Goal: Task Accomplishment & Management: Complete application form

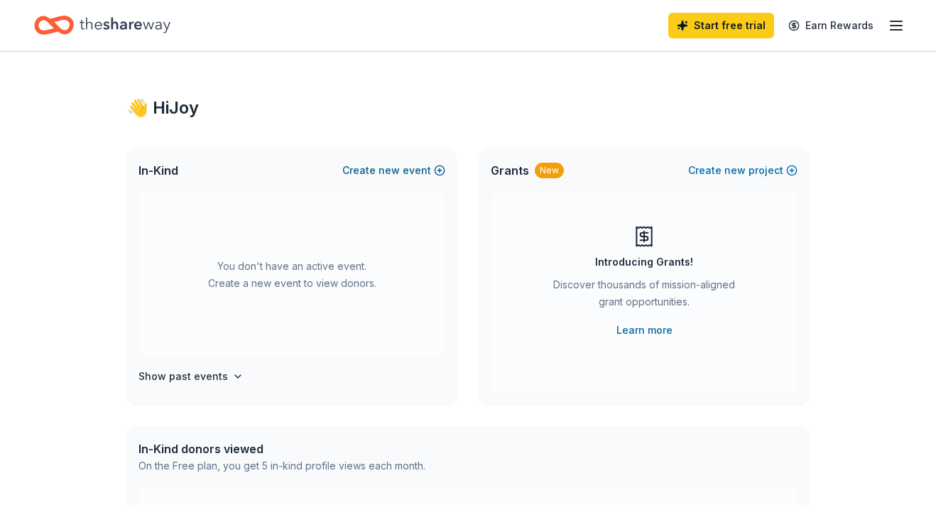
click at [426, 167] on button "Create new event" at bounding box center [393, 170] width 103 height 17
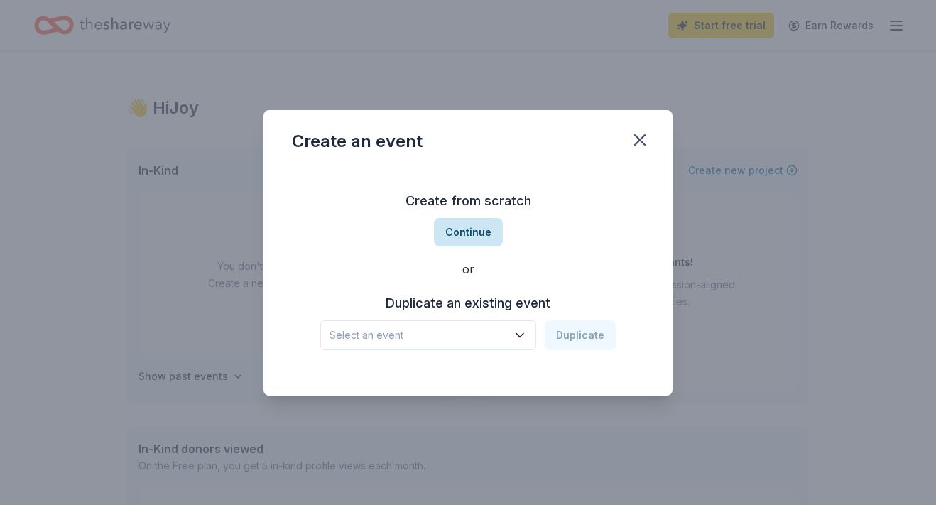
click at [452, 236] on button "Continue" at bounding box center [468, 232] width 69 height 28
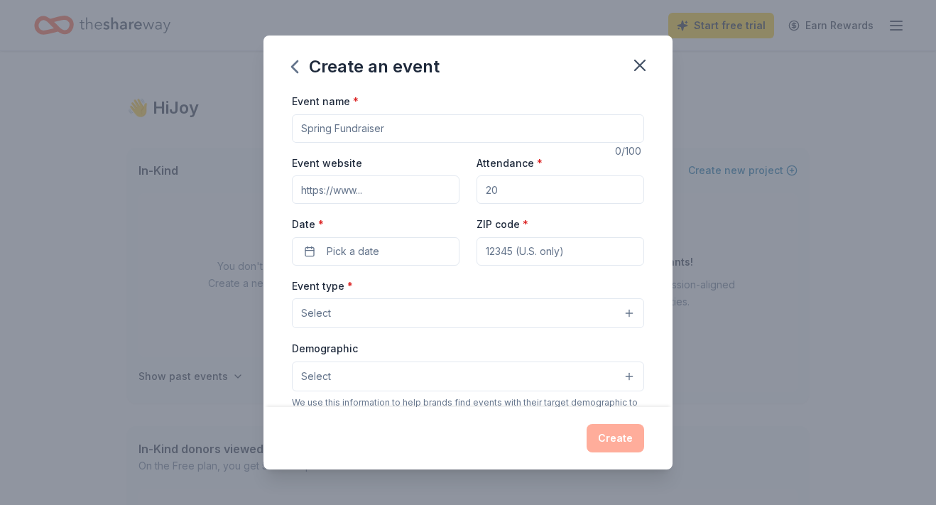
click at [381, 131] on input "Event name *" at bounding box center [468, 128] width 352 height 28
type input "Community Game Night"
click at [332, 253] on span "Pick a date" at bounding box center [353, 251] width 53 height 17
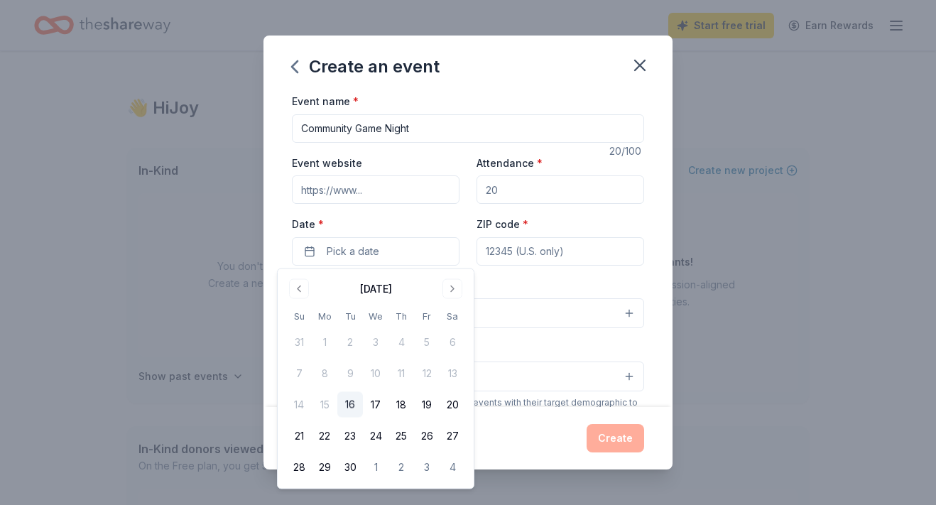
click at [439, 282] on div "[DATE]" at bounding box center [375, 288] width 179 height 20
click at [449, 291] on button "Go to next month" at bounding box center [453, 289] width 20 height 20
click at [450, 291] on button "Go to next month" at bounding box center [453, 289] width 20 height 20
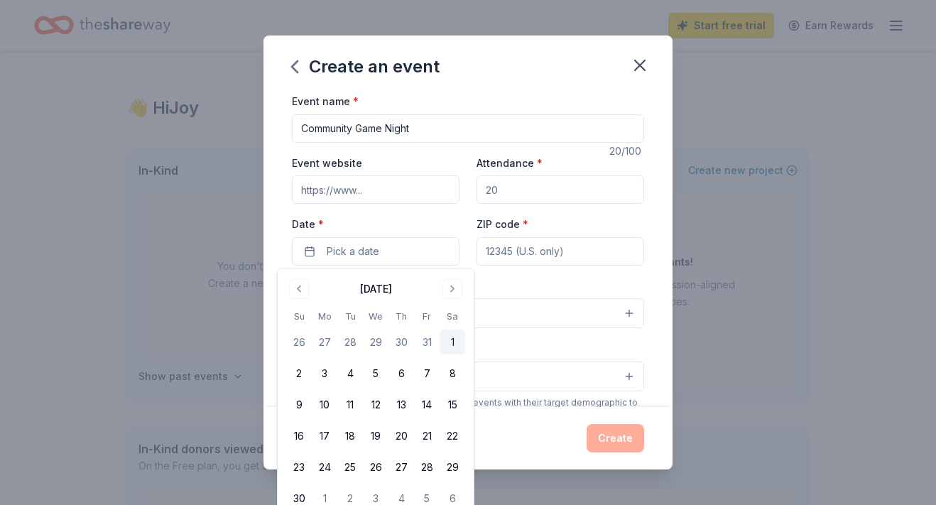
click at [453, 342] on button "1" at bounding box center [453, 343] width 26 height 26
click at [500, 258] on input "ZIP code *" at bounding box center [561, 251] width 168 height 28
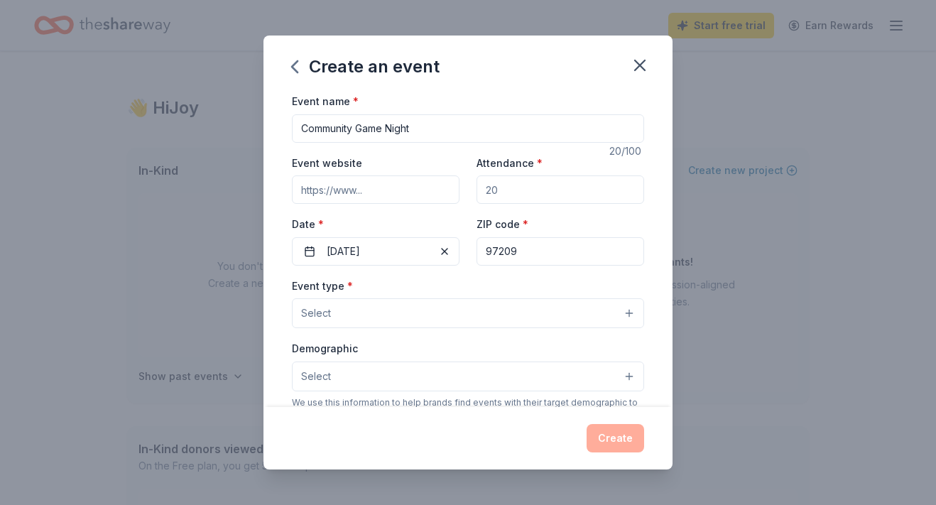
type input "97209"
click at [487, 178] on input "Attendance *" at bounding box center [561, 189] width 168 height 28
type input "50"
click at [402, 313] on button "Select" at bounding box center [468, 313] width 352 height 30
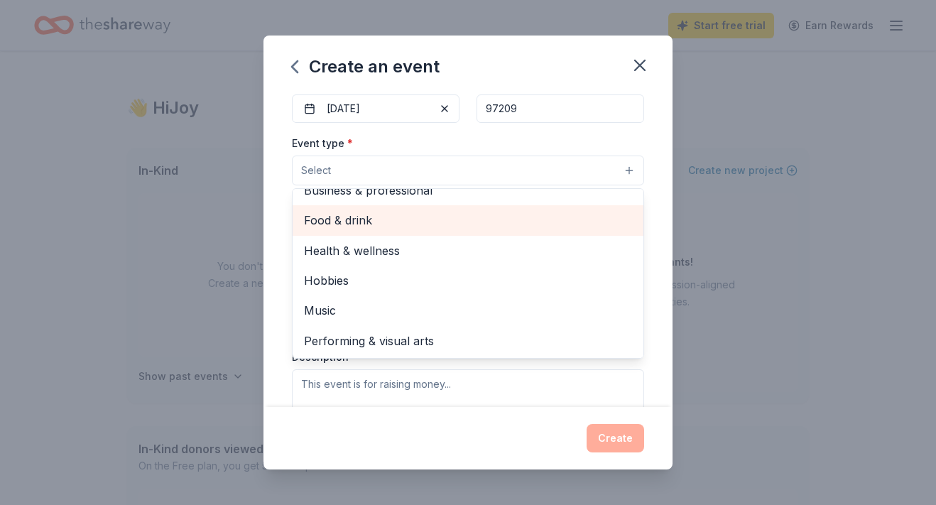
scroll to position [158, 0]
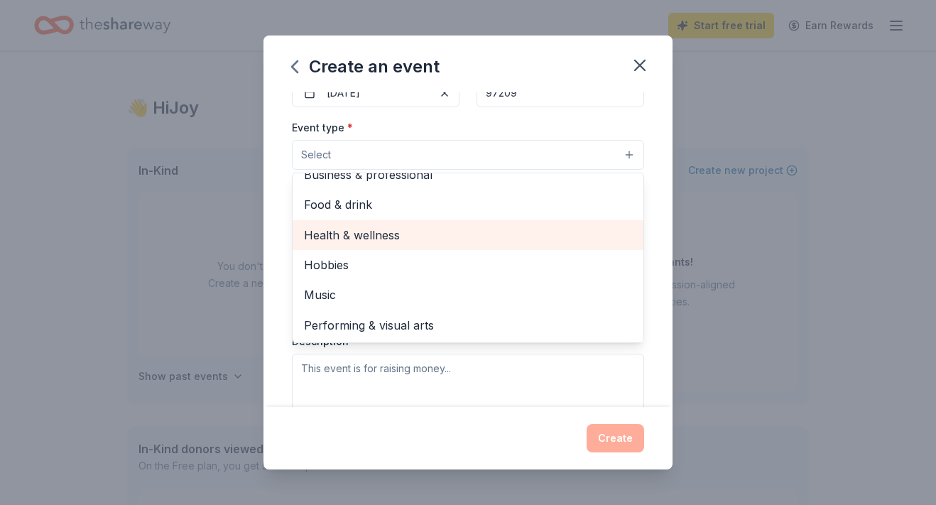
click at [392, 242] on span "Health & wellness" at bounding box center [468, 235] width 328 height 18
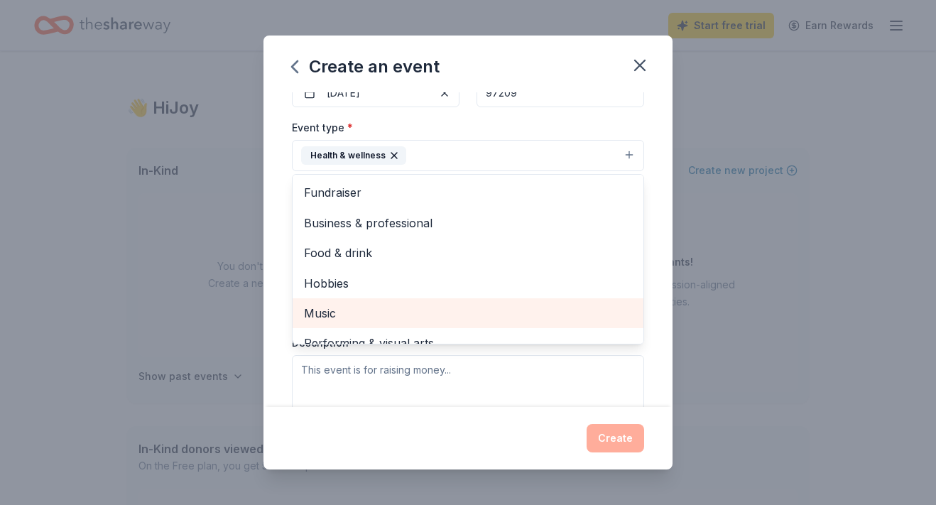
scroll to position [17, 0]
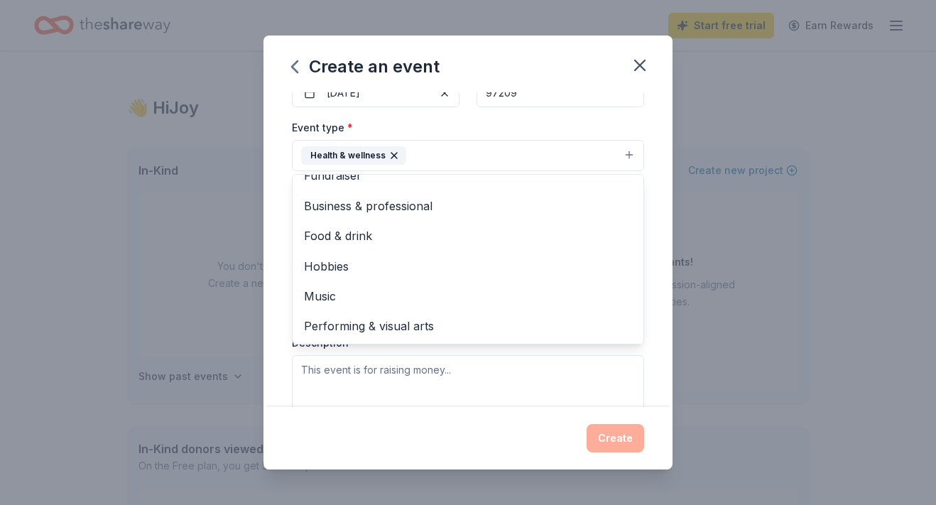
click at [281, 363] on div "Event name * Community Game Night 20 /100 Event website Attendance * 50 Date * …" at bounding box center [468, 249] width 409 height 315
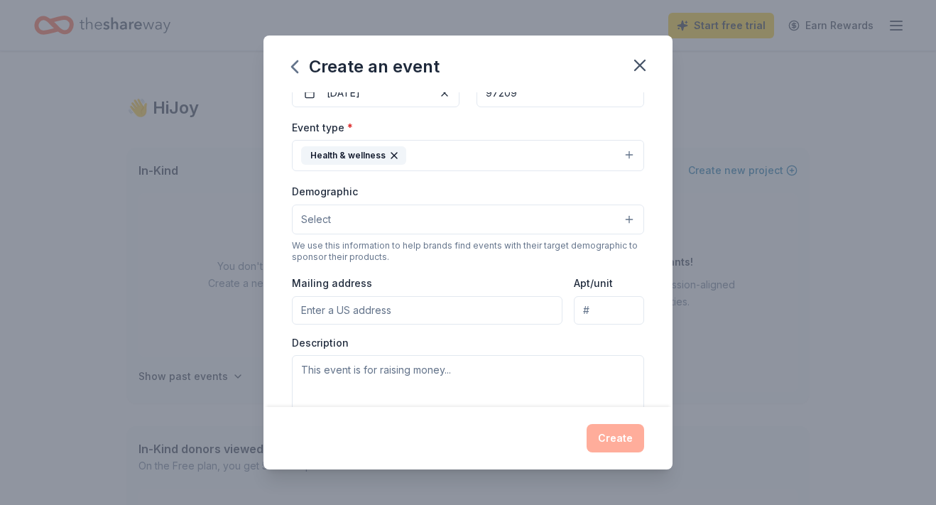
click at [366, 223] on button "Select" at bounding box center [468, 220] width 352 height 30
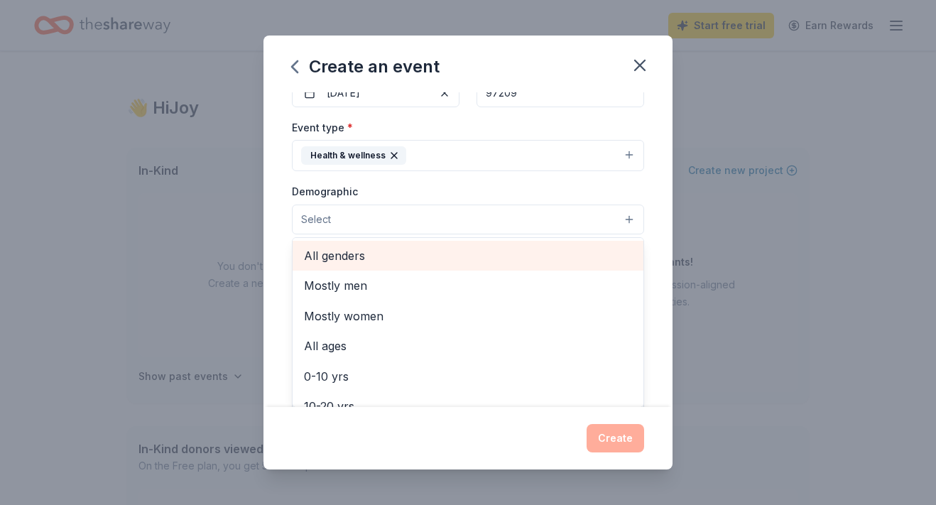
click at [358, 256] on span "All genders" at bounding box center [468, 256] width 328 height 18
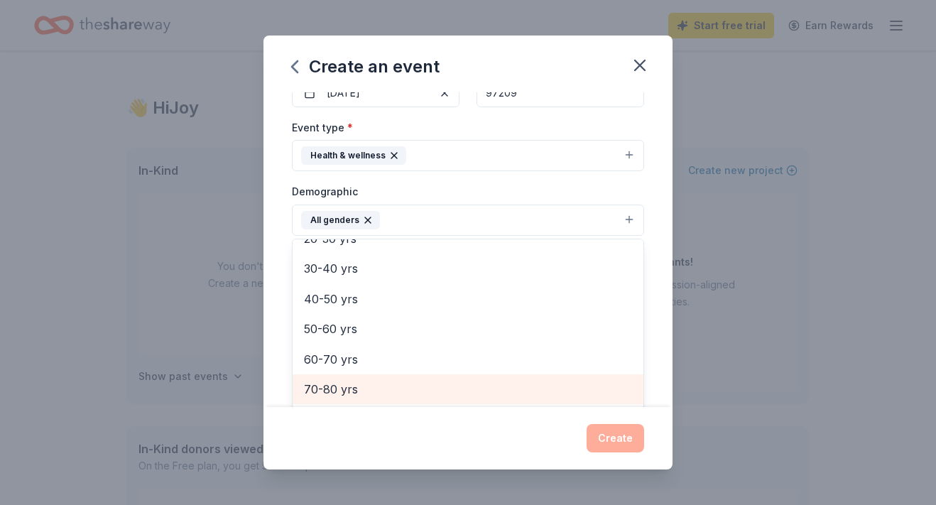
scroll to position [197, 0]
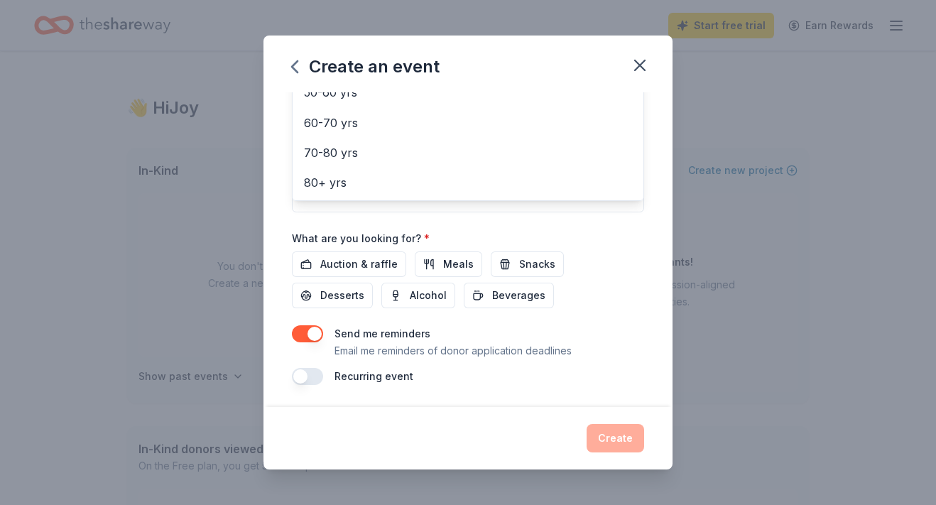
click at [272, 256] on div "Event name * Community Game Night 20 /100 Event website Attendance * 50 Date * …" at bounding box center [468, 249] width 409 height 315
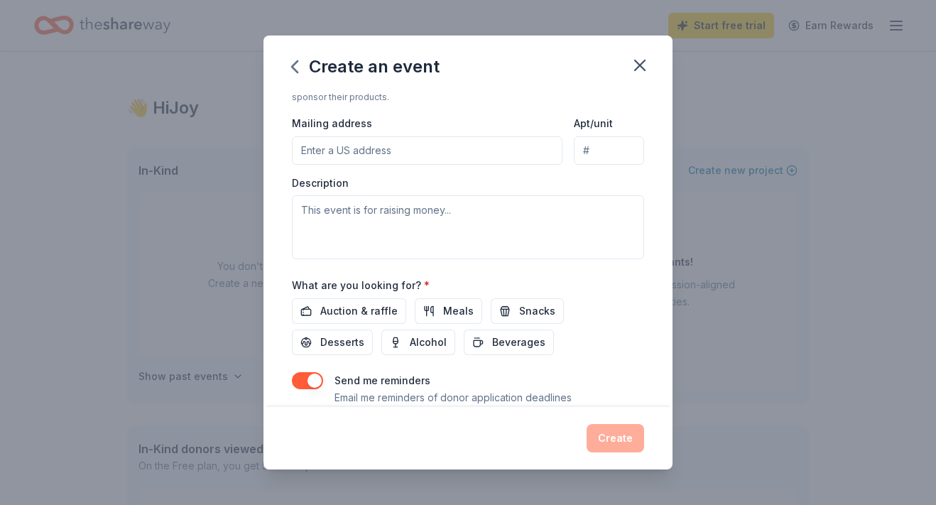
scroll to position [323, 0]
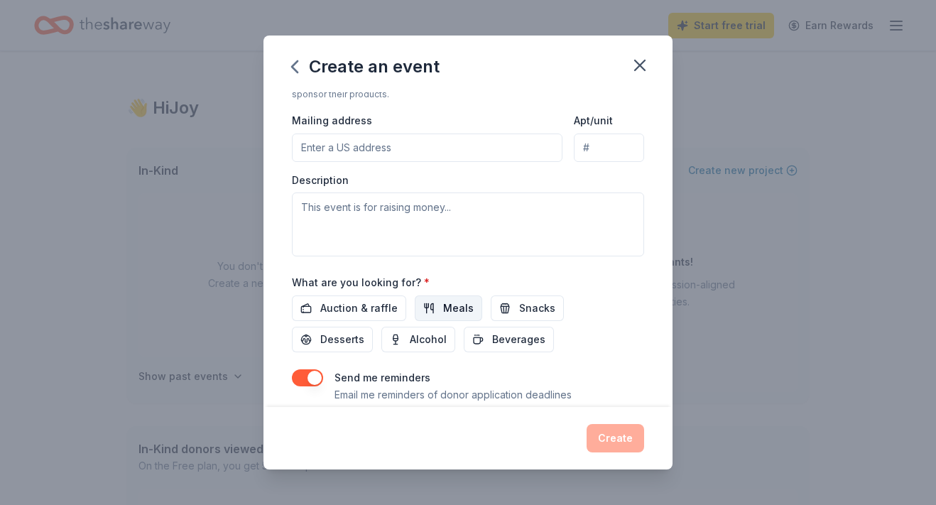
click at [432, 303] on button "Meals" at bounding box center [448, 309] width 67 height 26
click at [509, 311] on button "Snacks" at bounding box center [527, 309] width 73 height 26
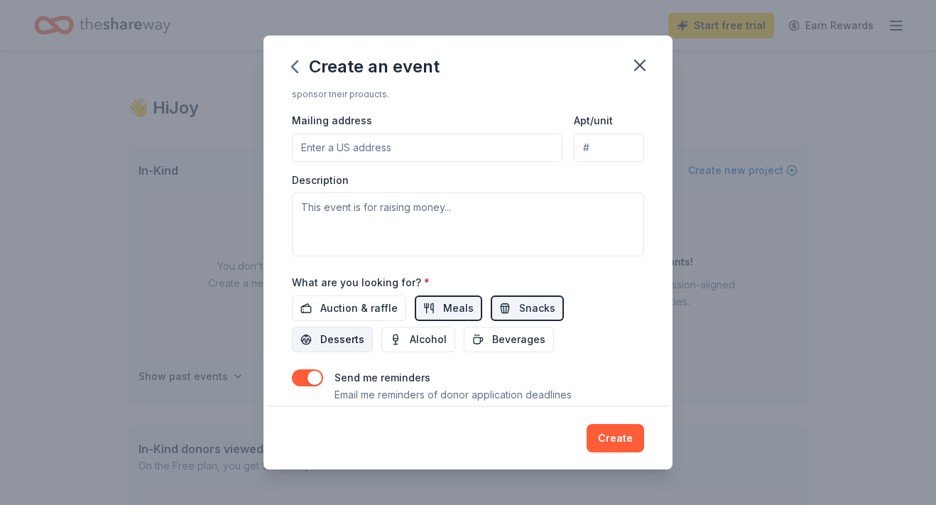
click at [373, 327] on button "Desserts" at bounding box center [332, 340] width 81 height 26
click at [492, 344] on span "Beverages" at bounding box center [518, 339] width 53 height 17
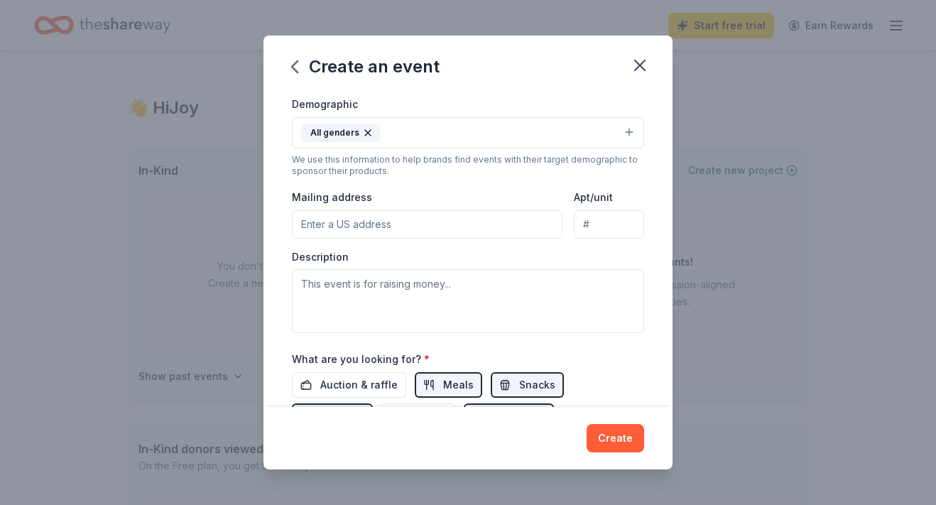
scroll to position [195, 0]
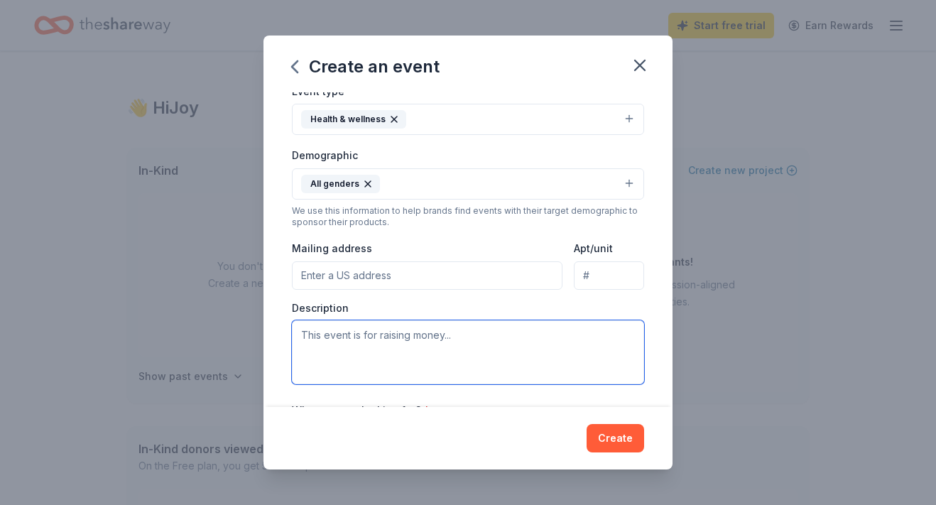
click at [353, 338] on textarea at bounding box center [468, 352] width 352 height 64
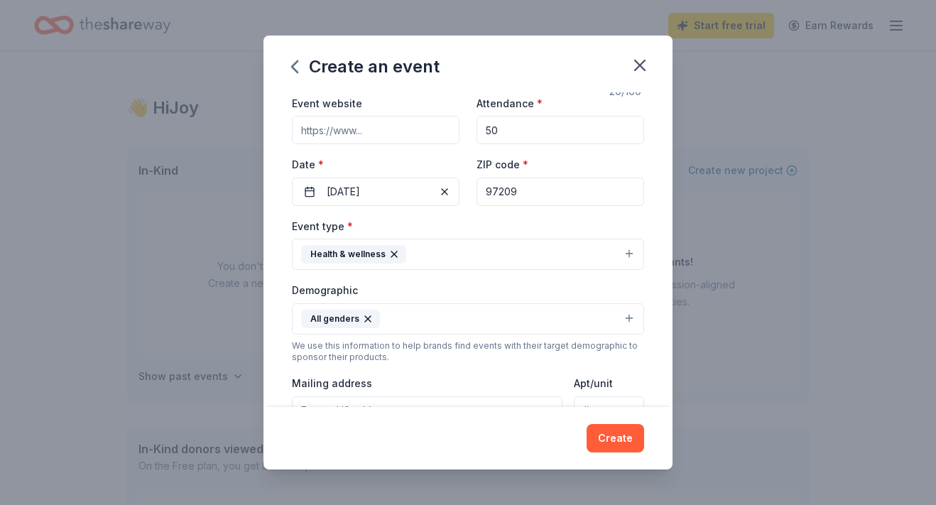
scroll to position [54, 0]
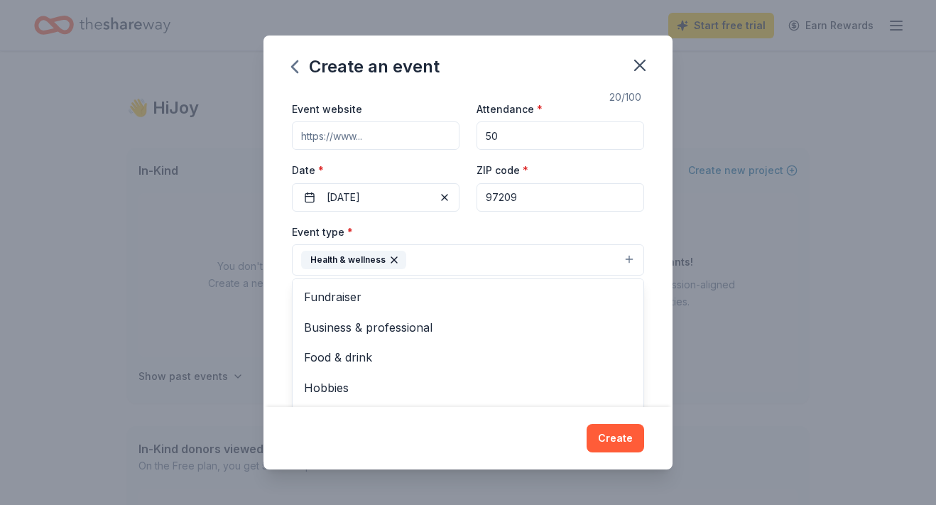
click at [492, 260] on button "Health & wellness" at bounding box center [468, 259] width 352 height 31
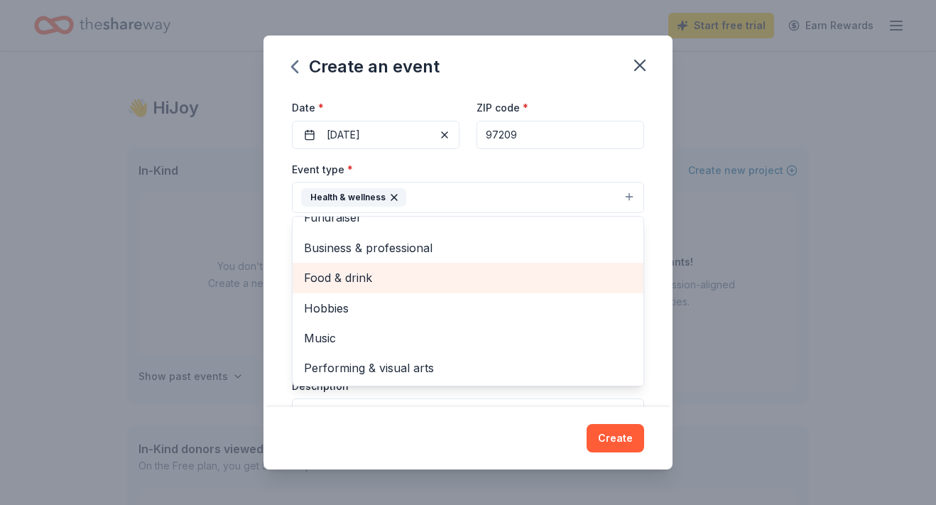
scroll to position [122, 0]
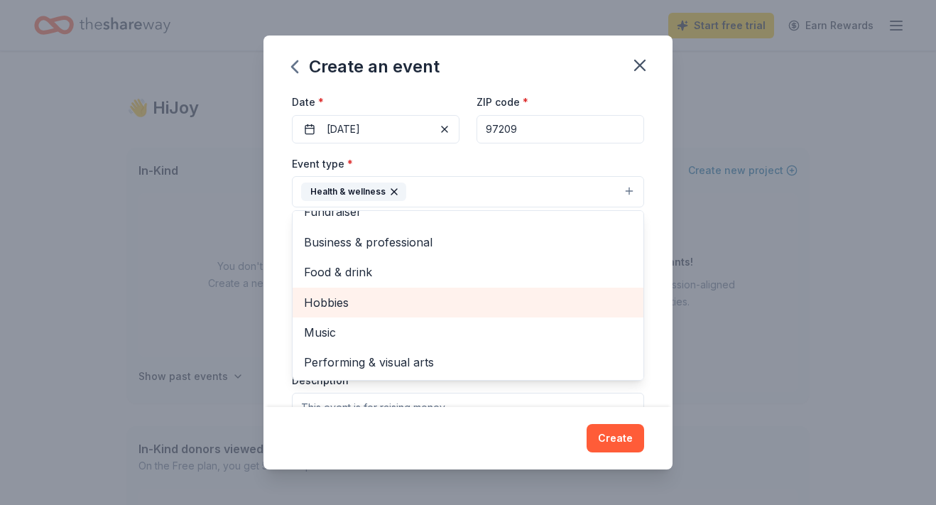
click at [366, 304] on span "Hobbies" at bounding box center [468, 302] width 328 height 18
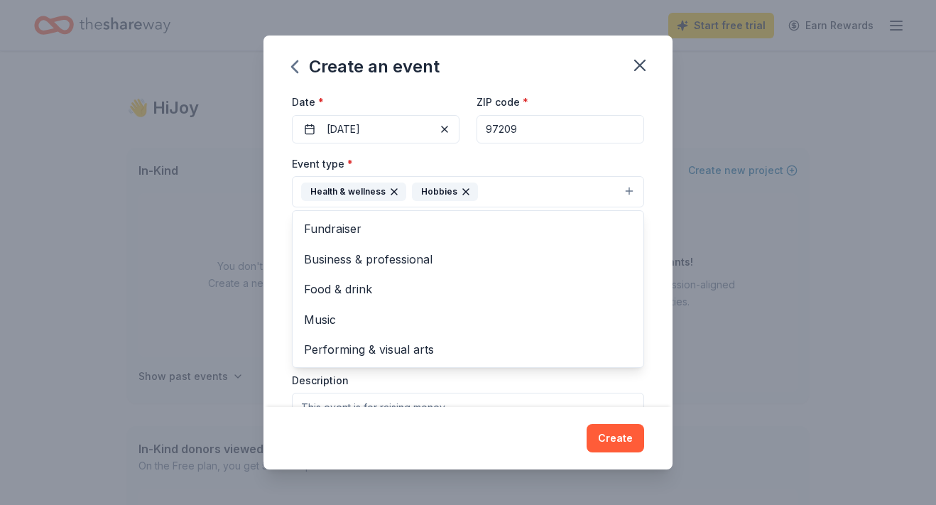
click at [665, 310] on div "Event name * Community Game Night 20 /100 Event website Attendance * 50 Date * …" at bounding box center [468, 249] width 409 height 315
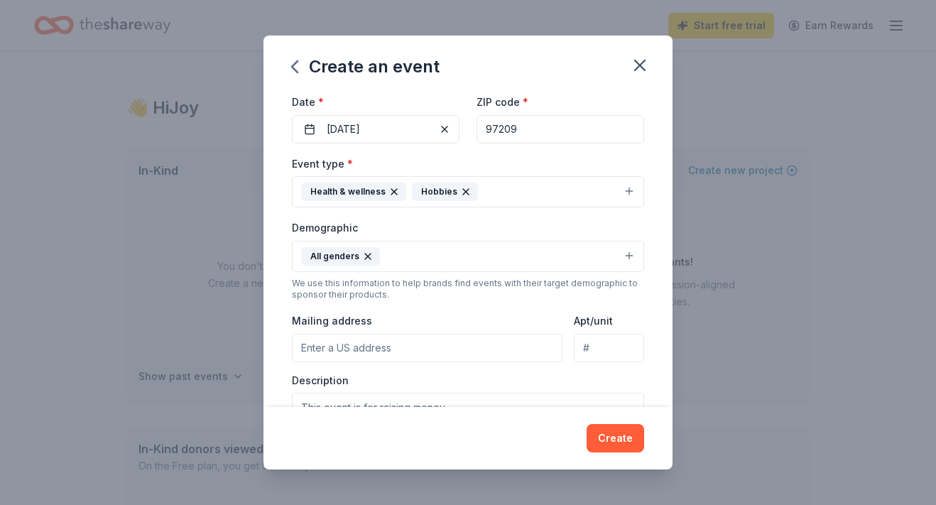
click at [388, 350] on input "Mailing address" at bounding box center [427, 348] width 271 height 28
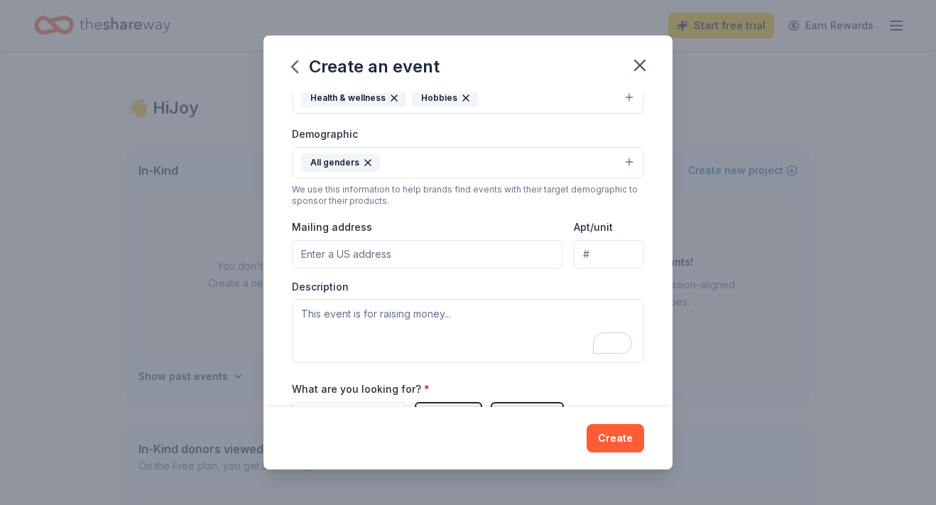
scroll to position [223, 0]
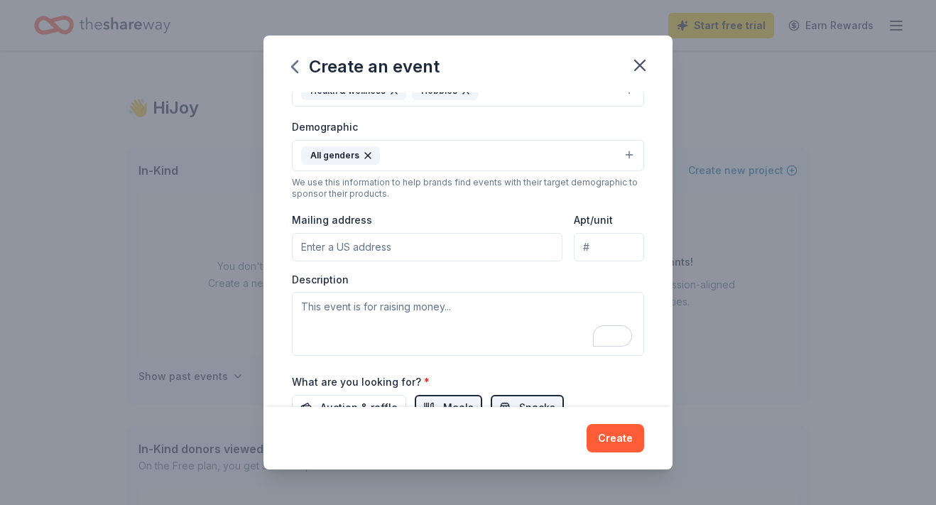
click at [421, 284] on div "Description" at bounding box center [468, 315] width 352 height 84
click at [412, 309] on textarea "To enrich screen reader interactions, please activate Accessibility in Grammarl…" at bounding box center [468, 324] width 352 height 64
paste textarea "Once a month, Imagine Black Futures hosts a social gathering for community memb…"
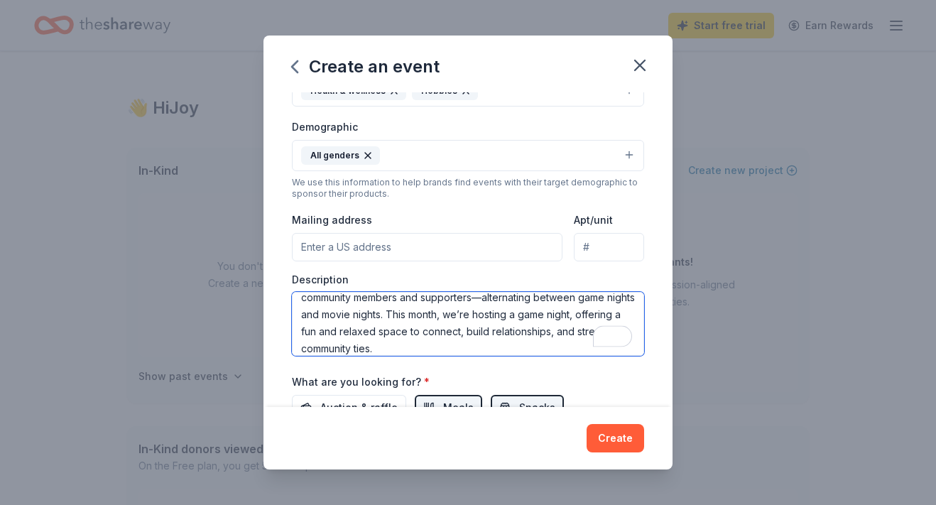
scroll to position [0, 0]
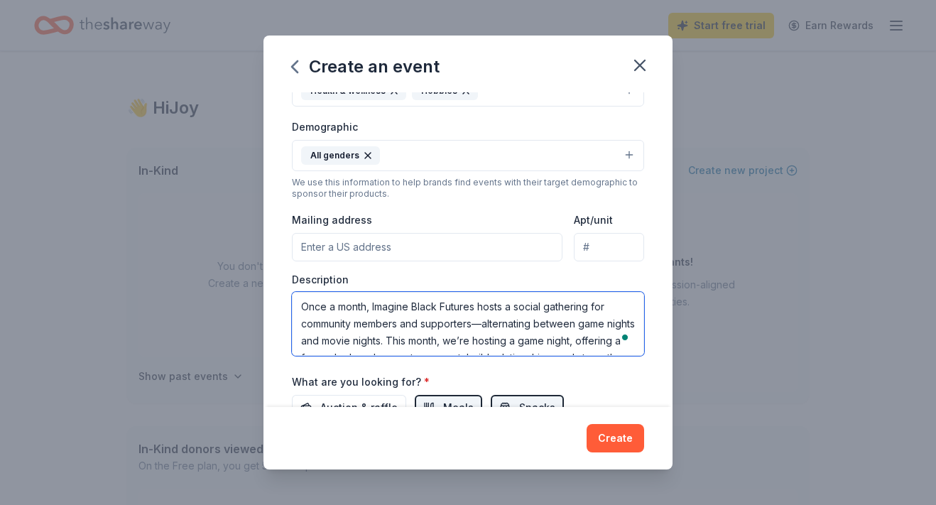
drag, startPoint x: 369, startPoint y: 303, endPoint x: 340, endPoint y: 303, distance: 29.1
click at [340, 303] on textarea "Once a month, Imagine Black Futures hosts a social gathering for community memb…" at bounding box center [468, 324] width 352 height 64
type textarea "Once a quarter Imagine Black Futures hosts a social gathering for community mem…"
click at [354, 252] on input "Mailing address" at bounding box center [427, 247] width 271 height 28
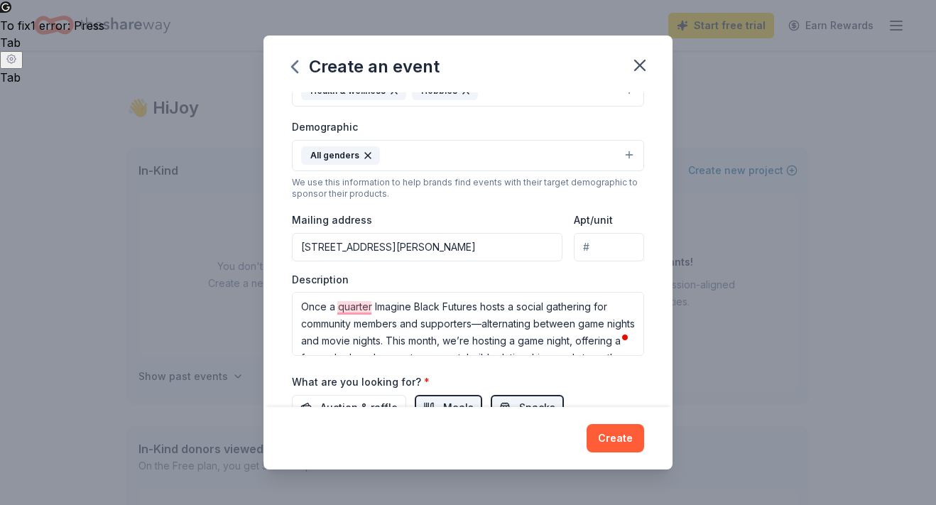
type input "[STREET_ADDRESS][PERSON_NAME]"
click at [619, 249] on body "Start free trial Earn Rewards 👋 Hi Joy In-Kind Create new event You don't have …" at bounding box center [468, 252] width 936 height 505
type input "300"
click at [643, 188] on div "We use this information to help brands find events with their target demographi…" at bounding box center [468, 188] width 352 height 23
click at [618, 436] on button "Create" at bounding box center [616, 438] width 58 height 28
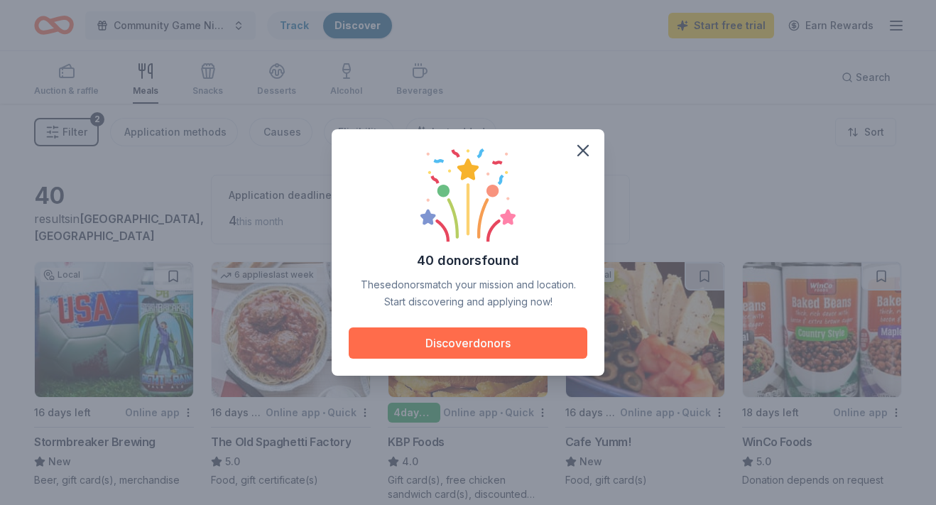
click at [509, 346] on button "Discover donors" at bounding box center [468, 343] width 239 height 31
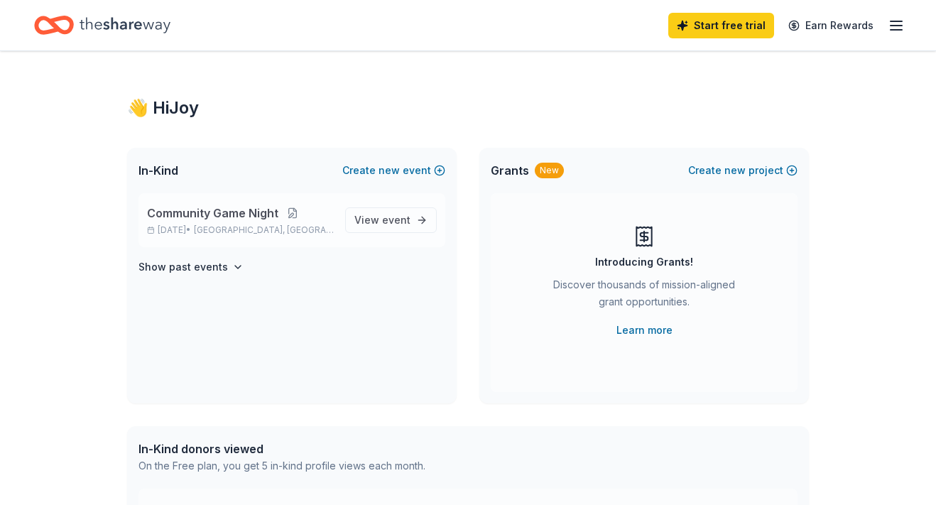
click at [293, 213] on button at bounding box center [292, 212] width 28 height 11
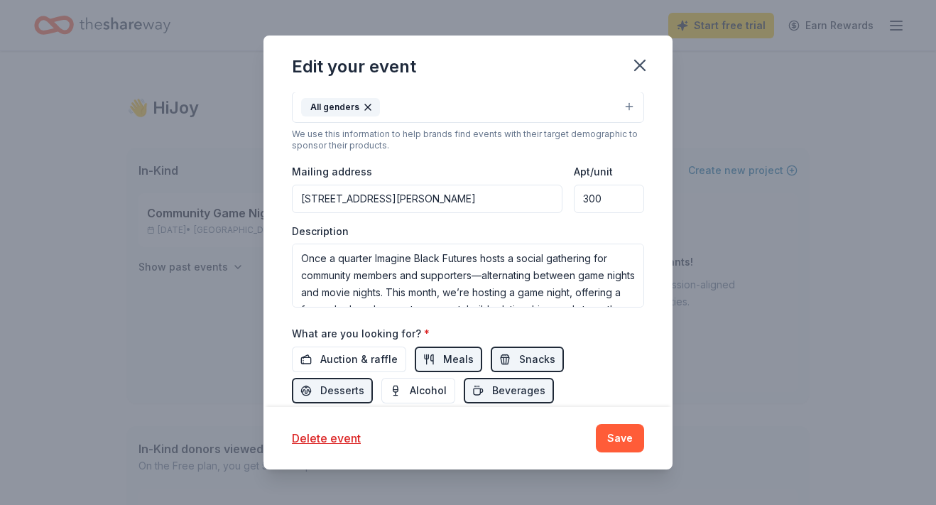
scroll to position [400, 0]
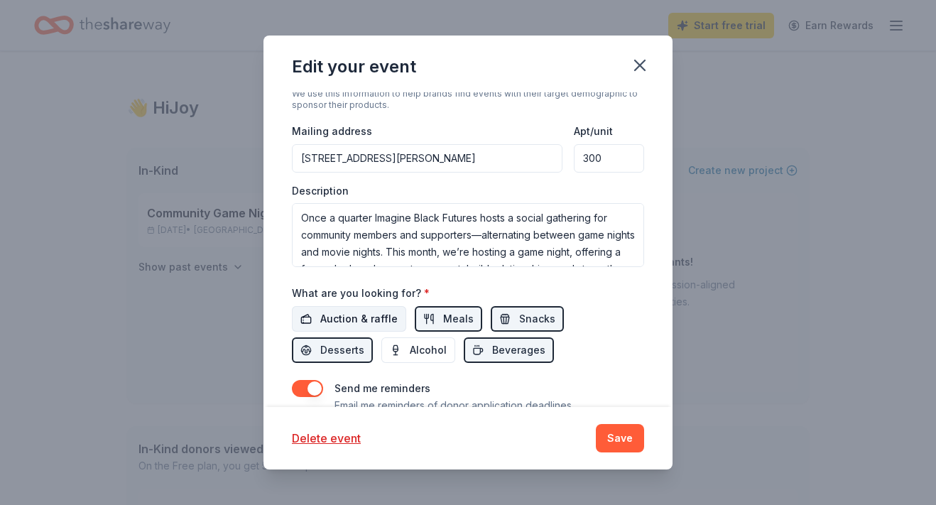
click at [346, 318] on span "Auction & raffle" at bounding box center [358, 318] width 77 height 17
click at [410, 354] on span "Alcohol" at bounding box center [428, 350] width 37 height 17
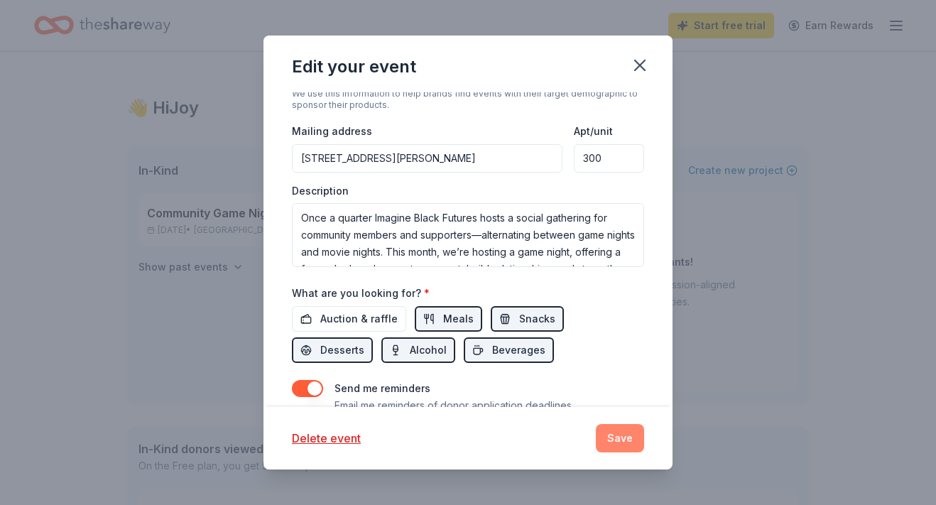
click at [615, 443] on button "Save" at bounding box center [620, 438] width 48 height 28
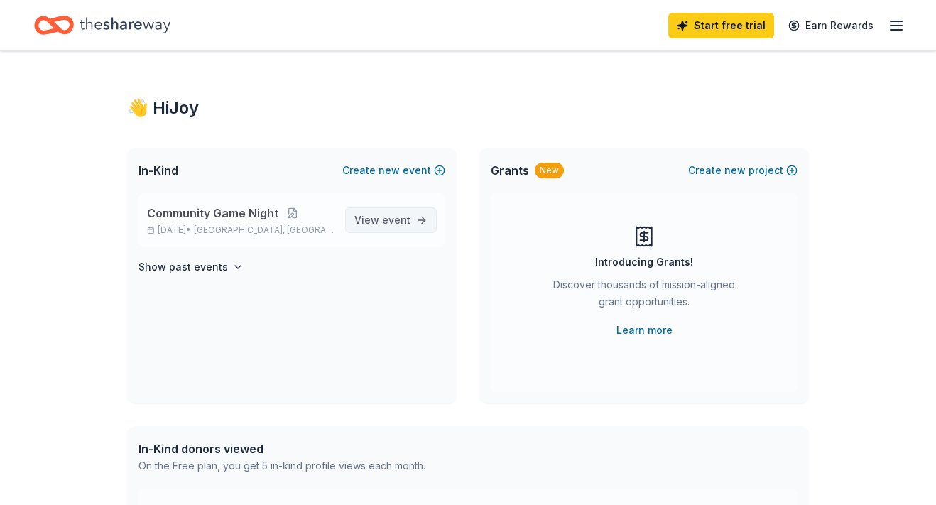
click at [377, 220] on span "View event" at bounding box center [382, 220] width 56 height 17
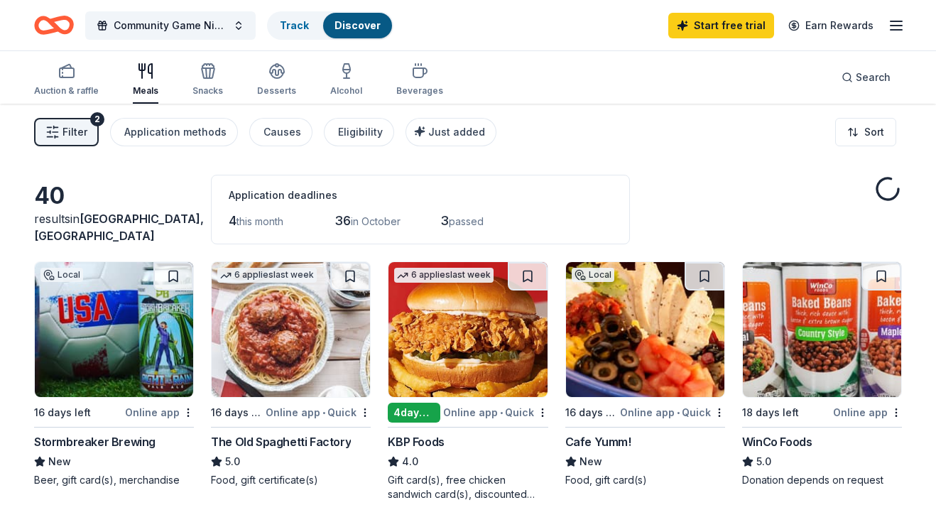
click at [145, 364] on img at bounding box center [114, 329] width 158 height 135
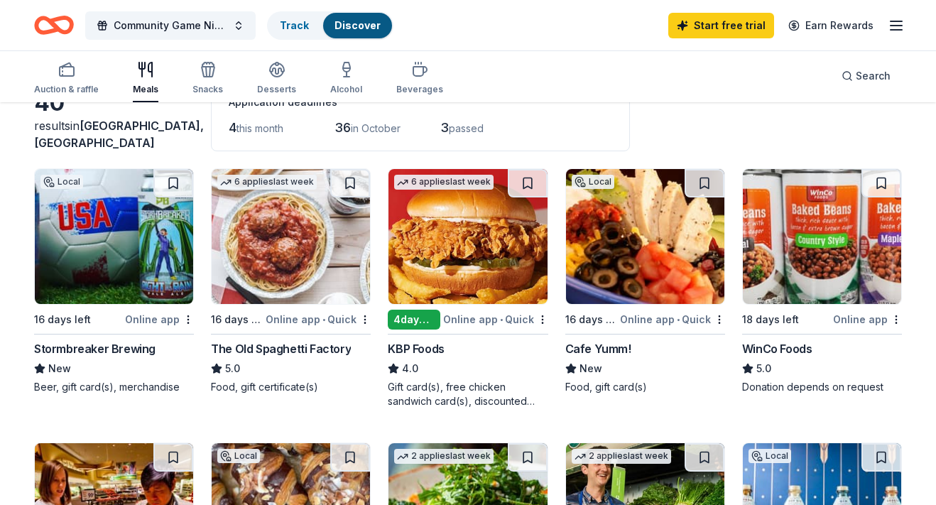
scroll to position [94, 0]
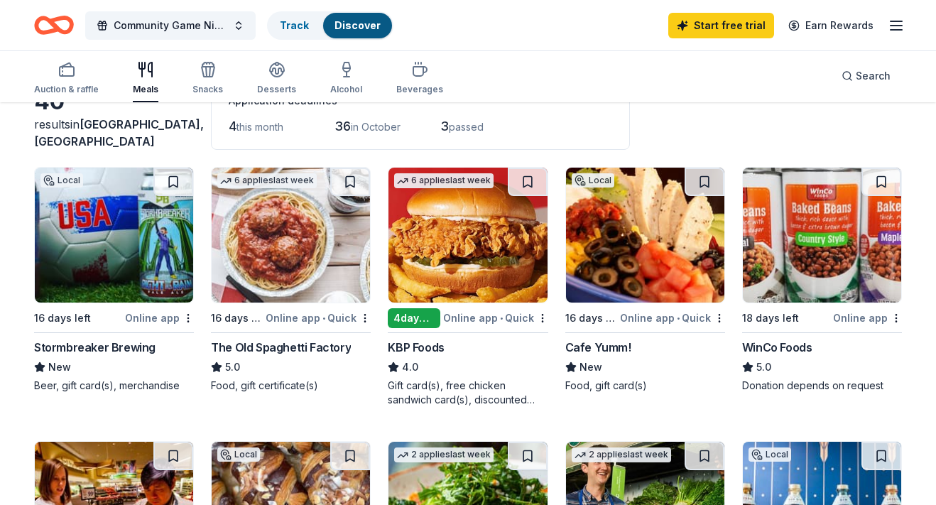
click at [417, 348] on div "KBP Foods" at bounding box center [416, 347] width 56 height 17
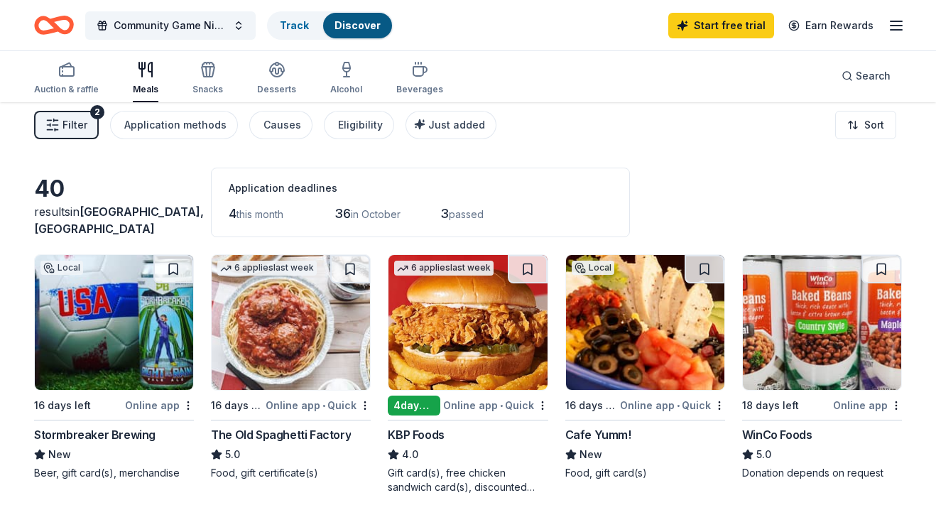
scroll to position [0, 0]
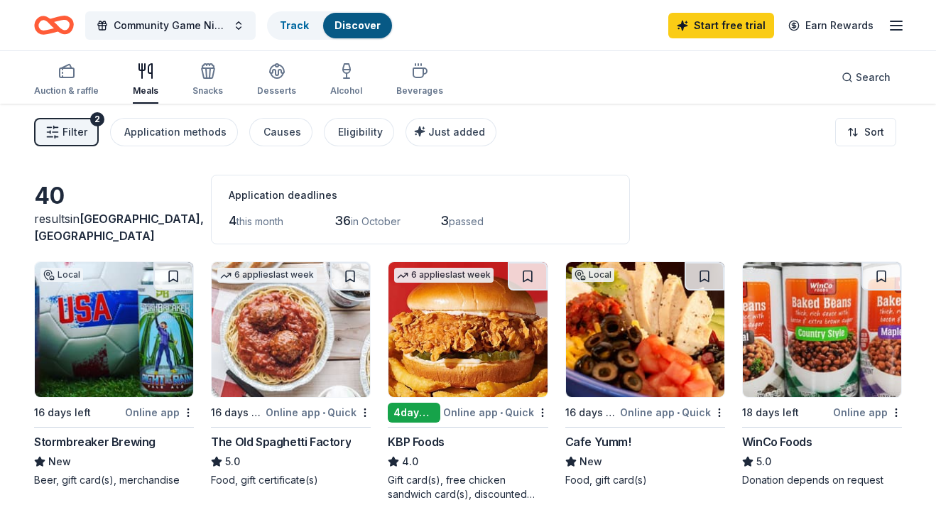
click at [360, 81] on div "Auction & raffle Meals Snacks Desserts Alcohol Beverages" at bounding box center [238, 80] width 409 height 47
click at [346, 82] on div "Alcohol" at bounding box center [346, 80] width 32 height 34
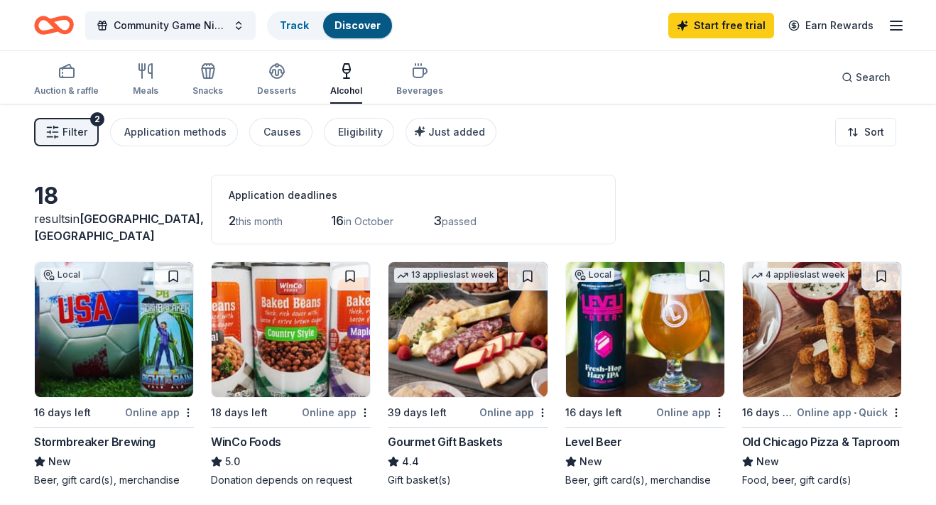
click at [49, 27] on icon "Home" at bounding box center [54, 25] width 40 height 33
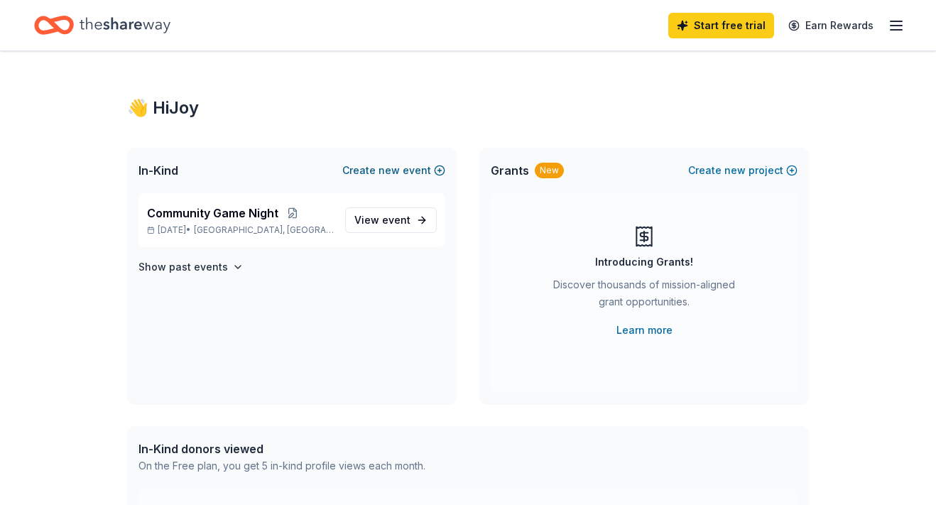
click at [381, 174] on span "new" at bounding box center [389, 170] width 21 height 17
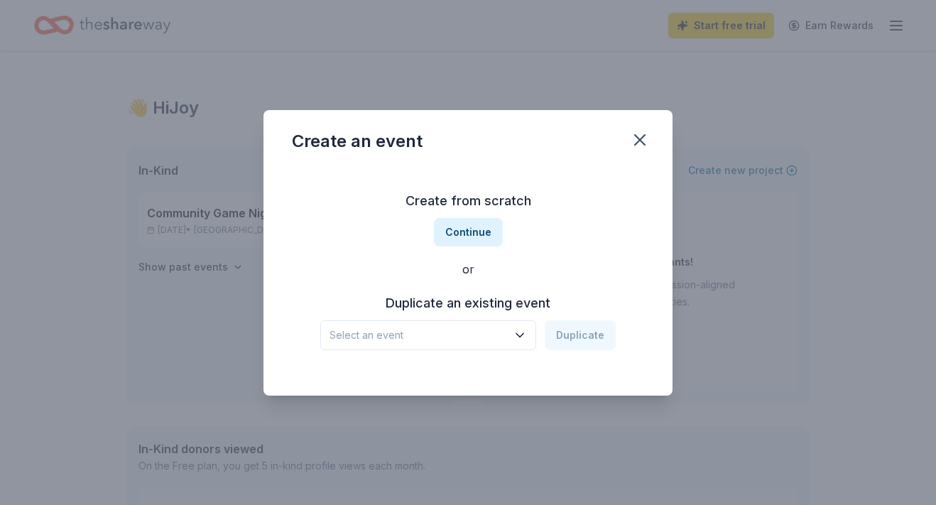
click at [507, 330] on span "Select an event" at bounding box center [419, 335] width 178 height 17
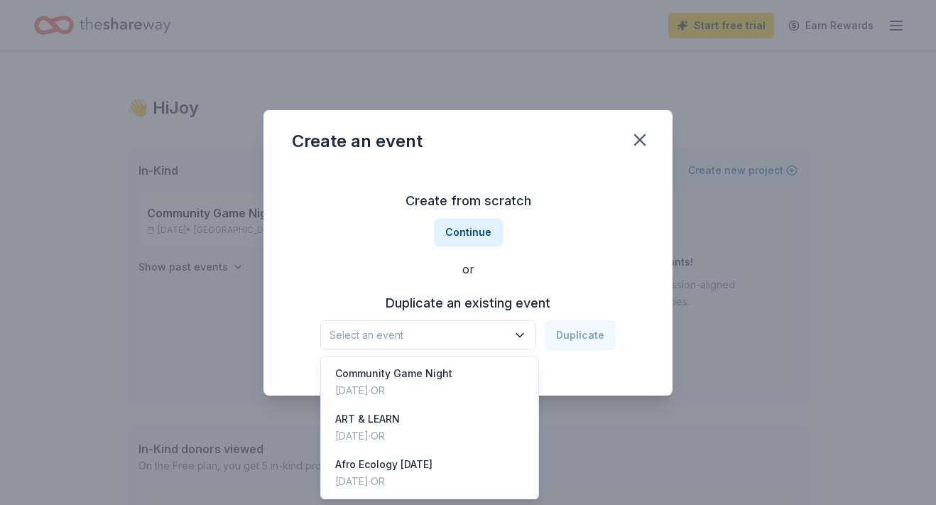
click at [543, 263] on div "Create from scratch Continue or Duplicate an existing event Select an event Dup…" at bounding box center [468, 270] width 352 height 206
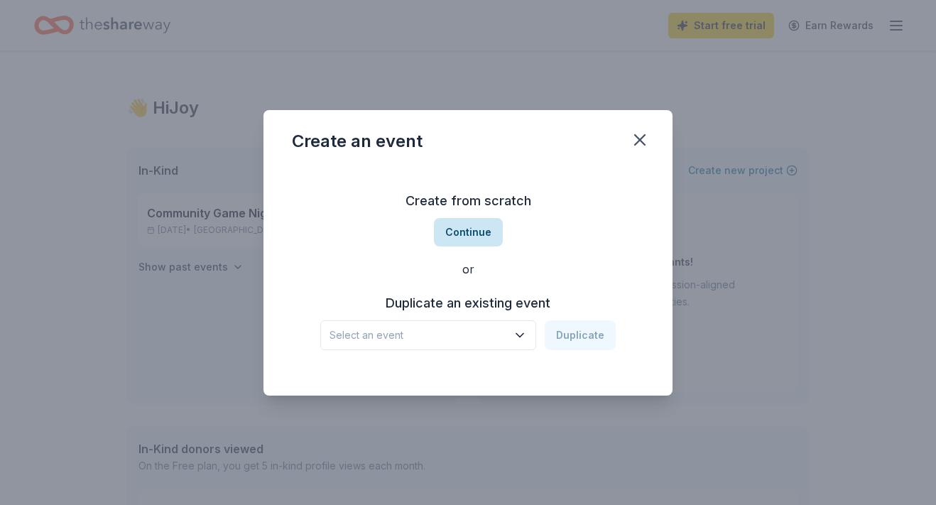
click at [479, 236] on button "Continue" at bounding box center [468, 232] width 69 height 28
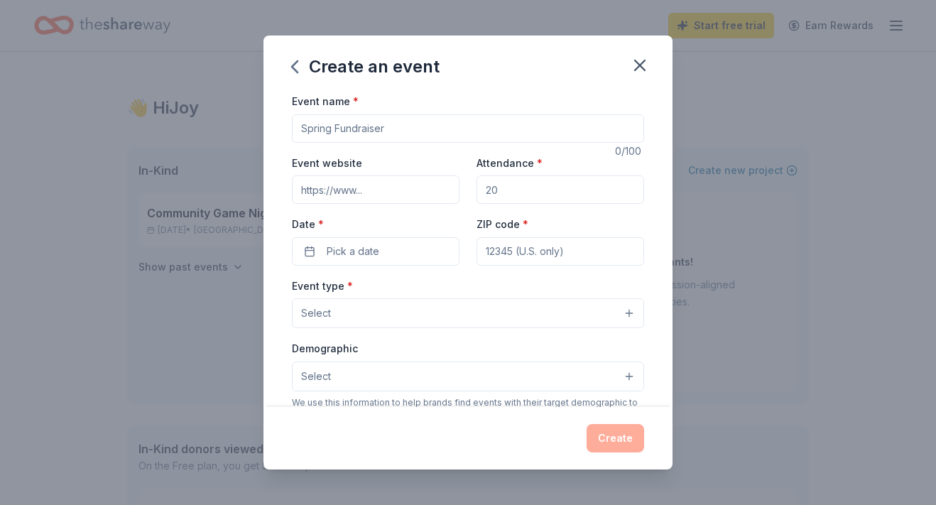
click at [384, 129] on input "Event name *" at bounding box center [468, 128] width 352 height 28
drag, startPoint x: 423, startPoint y: 129, endPoint x: 382, endPoint y: 126, distance: 41.3
click at [382, 126] on input "Sweet Sixteen Founder" at bounding box center [468, 128] width 352 height 28
type input "Sweet Sixteen Founder"
click at [405, 247] on button "Pick a date" at bounding box center [376, 251] width 168 height 28
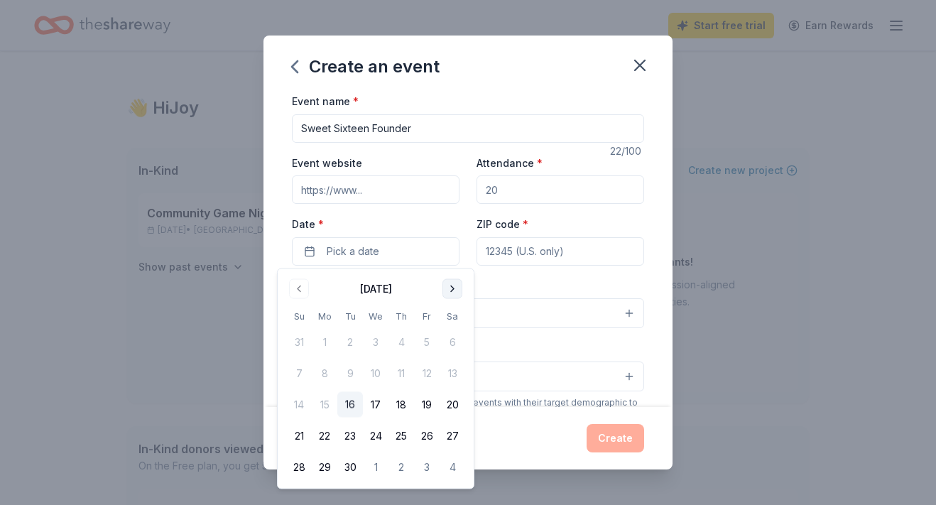
click at [454, 288] on button "Go to next month" at bounding box center [453, 289] width 20 height 20
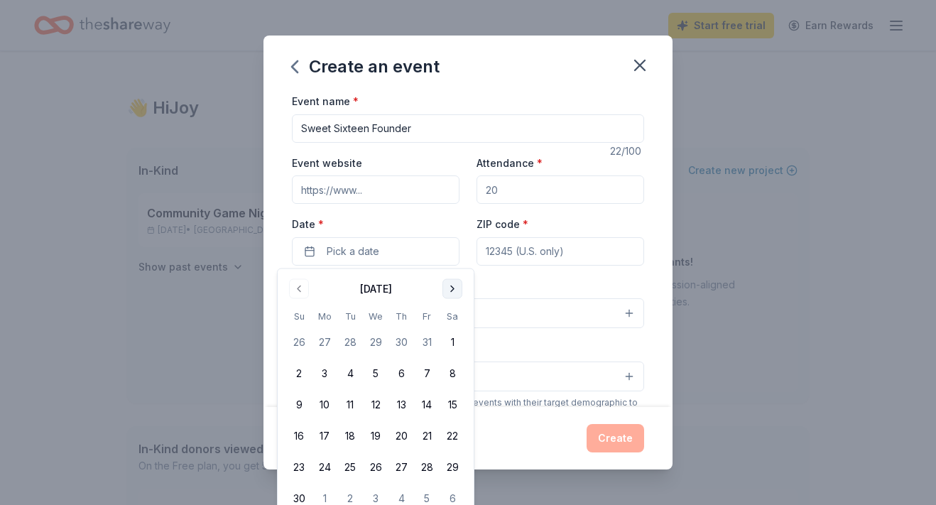
click at [454, 288] on button "Go to next month" at bounding box center [453, 289] width 20 height 20
click at [453, 386] on td "13" at bounding box center [453, 374] width 26 height 26
click at [450, 379] on button "13" at bounding box center [453, 374] width 26 height 26
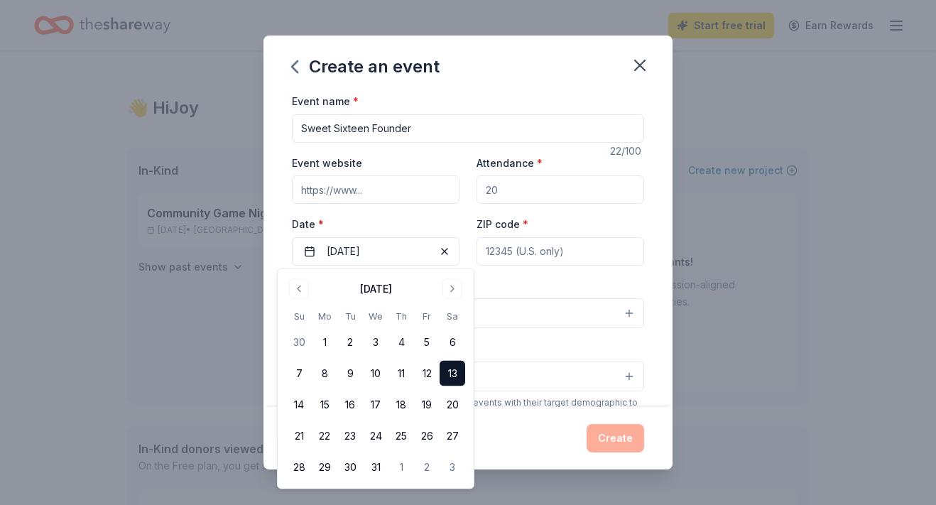
click at [412, 217] on label "Date *" at bounding box center [376, 224] width 168 height 14
click at [412, 237] on button "[DATE]" at bounding box center [376, 251] width 168 height 28
click at [389, 190] on input "Event website" at bounding box center [376, 189] width 168 height 28
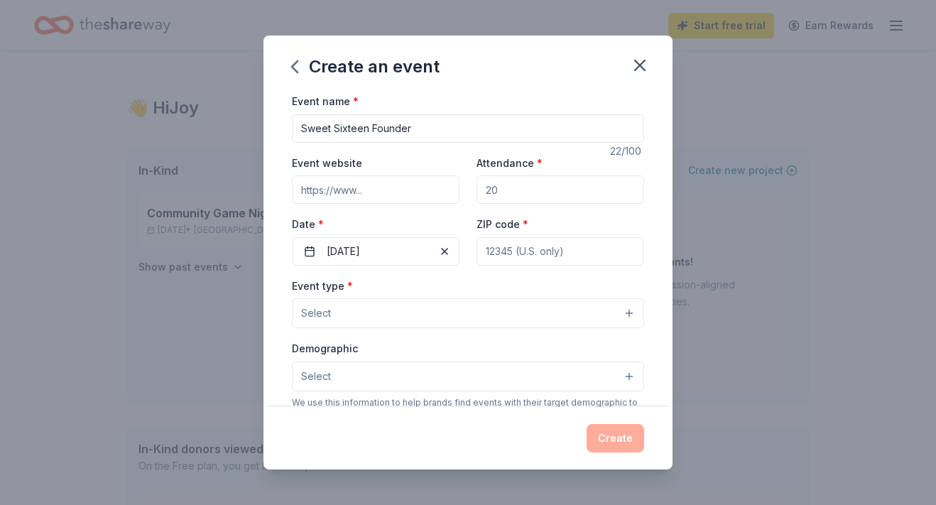
paste input "[URL][DOMAIN_NAME]"
type input "[URL][DOMAIN_NAME]"
click at [510, 193] on input "Attendance *" at bounding box center [561, 189] width 168 height 28
type input "1"
click at [499, 187] on input "100" at bounding box center [561, 189] width 168 height 28
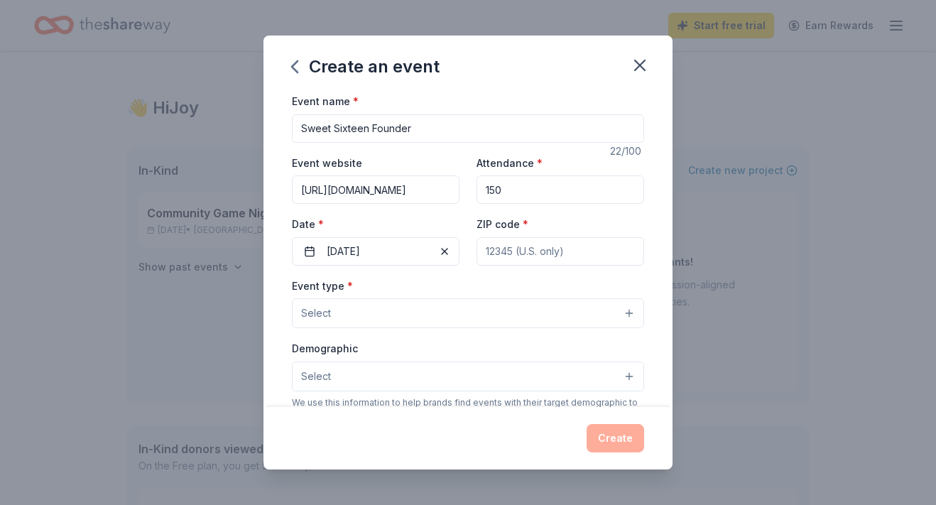
type input "150"
click at [526, 251] on input "ZIP code *" at bounding box center [561, 251] width 168 height 28
type input "97209"
click at [398, 314] on button "Select" at bounding box center [468, 313] width 352 height 30
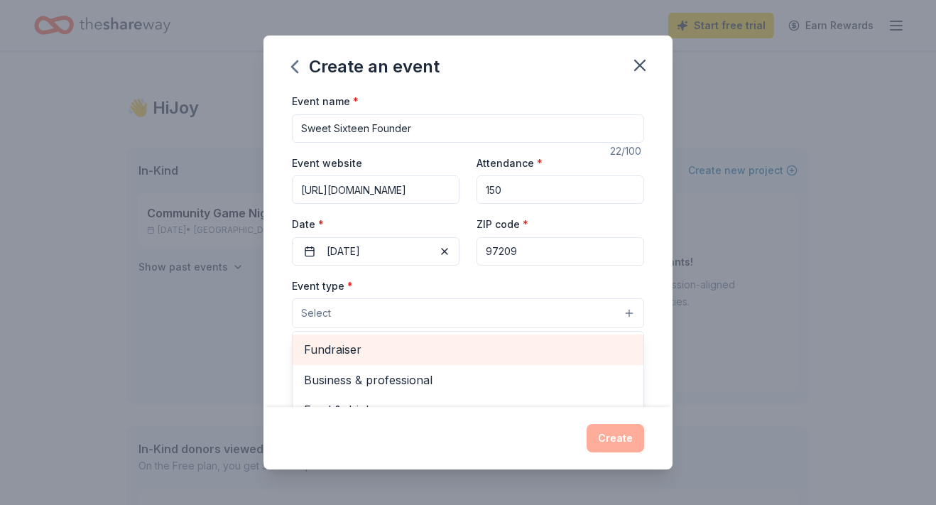
click at [376, 347] on span "Fundraiser" at bounding box center [468, 349] width 328 height 18
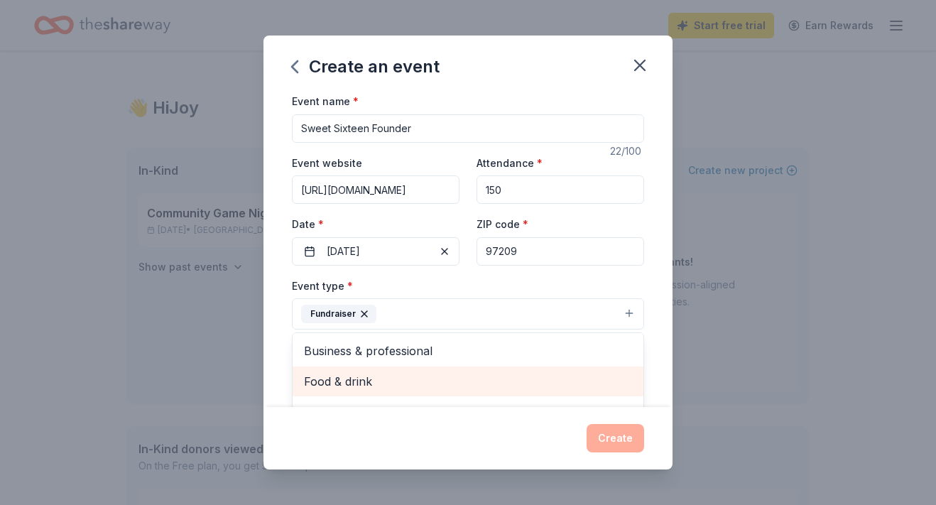
scroll to position [17, 0]
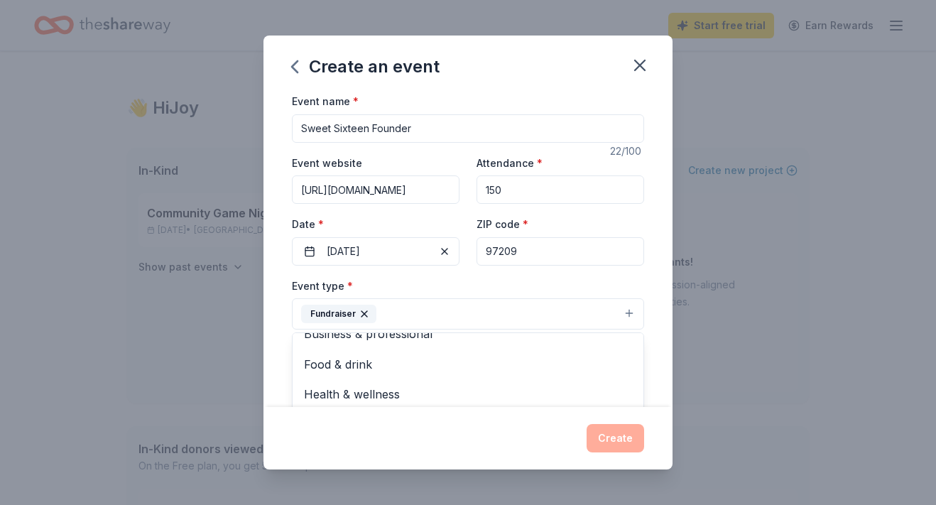
click at [629, 279] on div "Event type * Fundraiser Business & professional Food & drink Health & wellness …" at bounding box center [468, 303] width 352 height 53
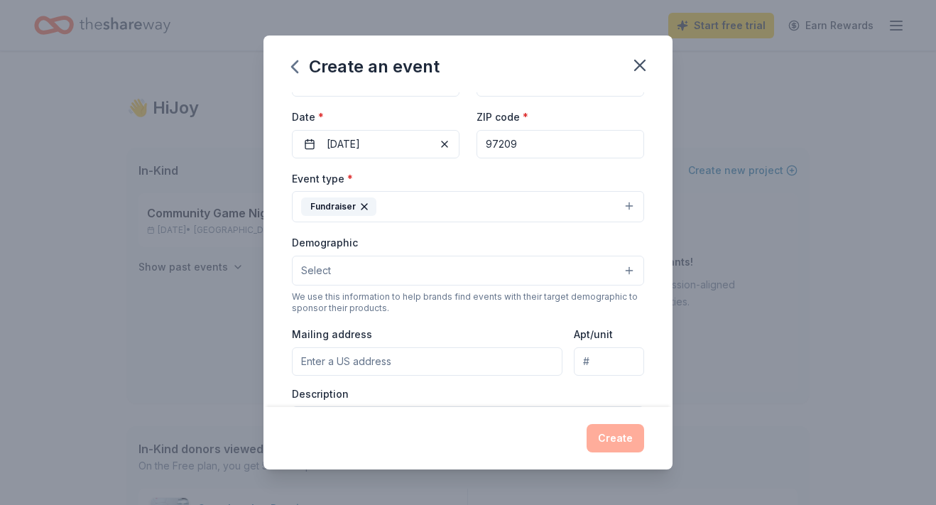
scroll to position [119, 0]
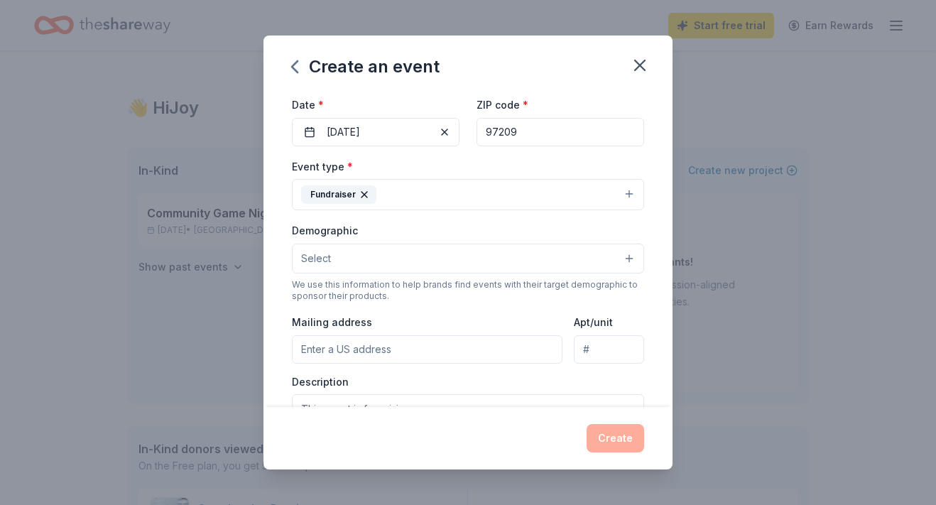
click at [556, 261] on button "Select" at bounding box center [468, 259] width 352 height 30
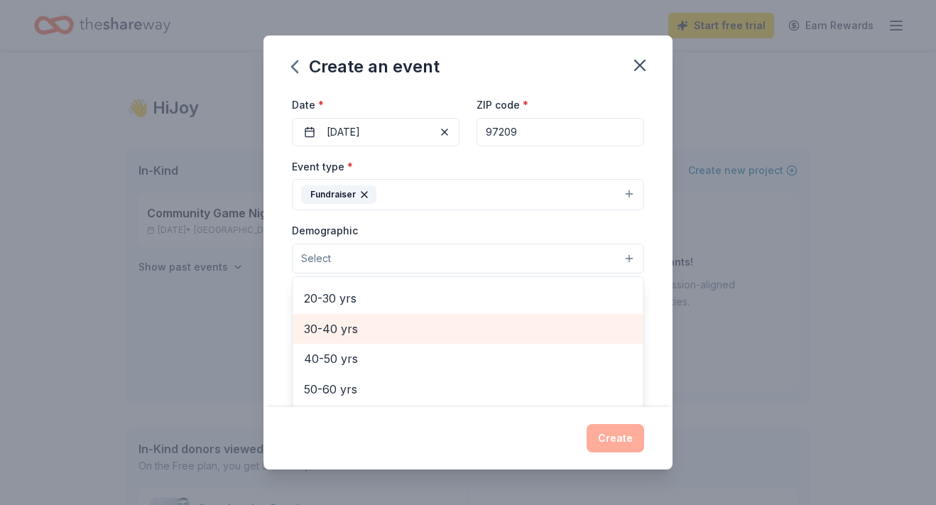
scroll to position [178, 0]
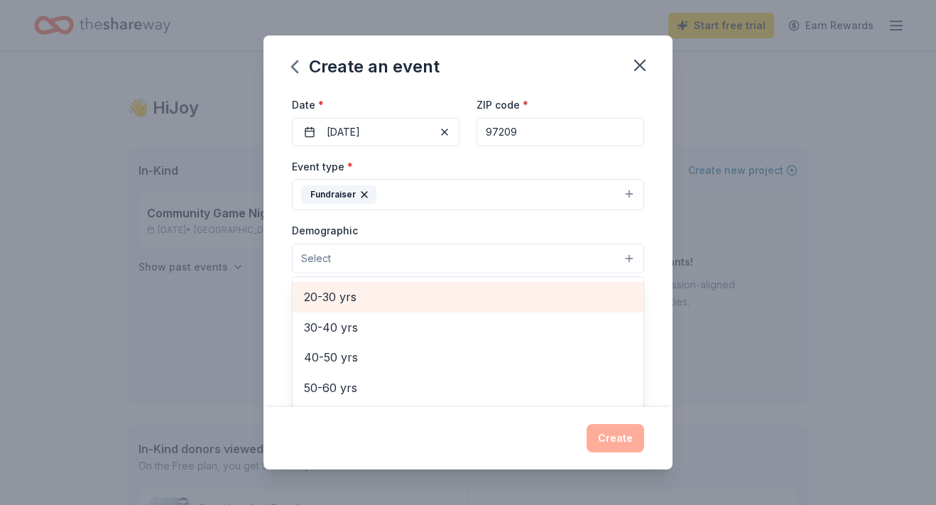
click at [385, 301] on span "20-30 yrs" at bounding box center [468, 297] width 328 height 18
click at [377, 308] on span "30-40 yrs" at bounding box center [468, 298] width 328 height 18
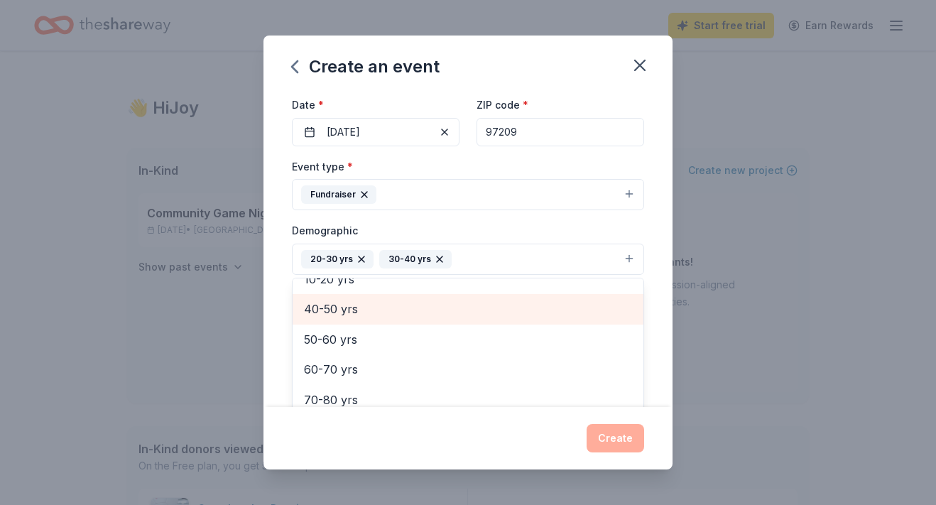
click at [377, 308] on span "40-50 yrs" at bounding box center [468, 309] width 328 height 18
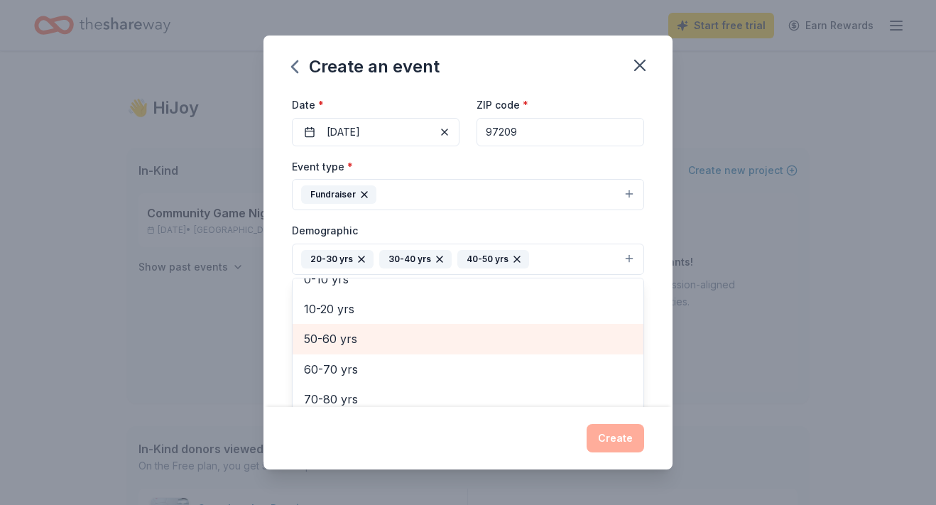
click at [376, 335] on span "50-60 yrs" at bounding box center [468, 339] width 328 height 18
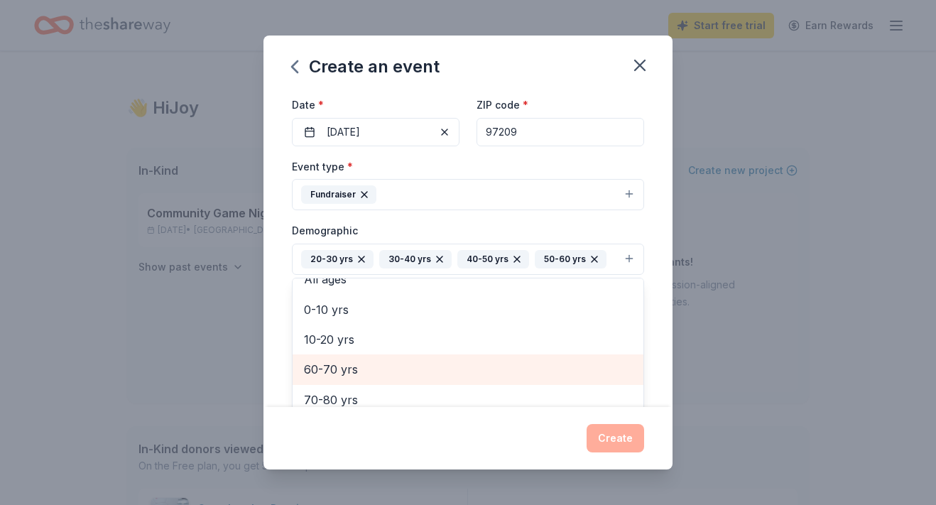
click at [367, 367] on span "60-70 yrs" at bounding box center [468, 369] width 328 height 18
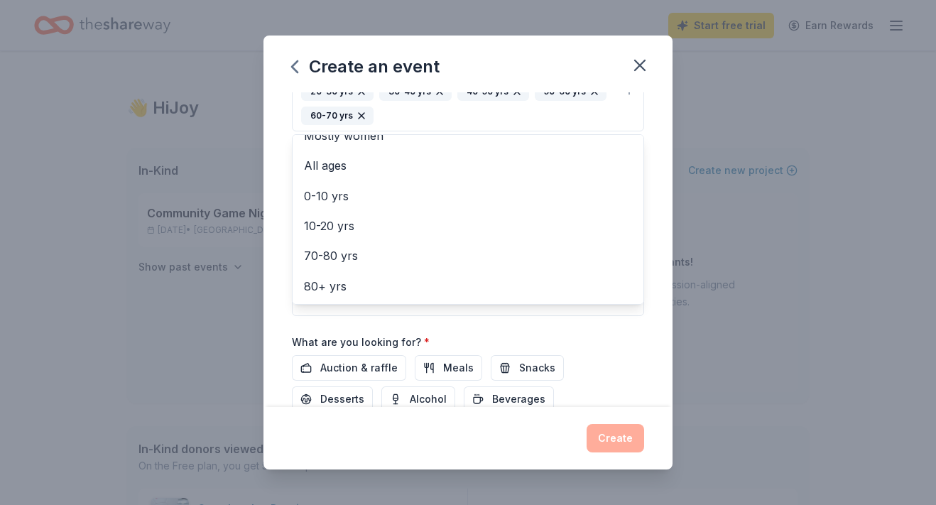
scroll to position [285, 0]
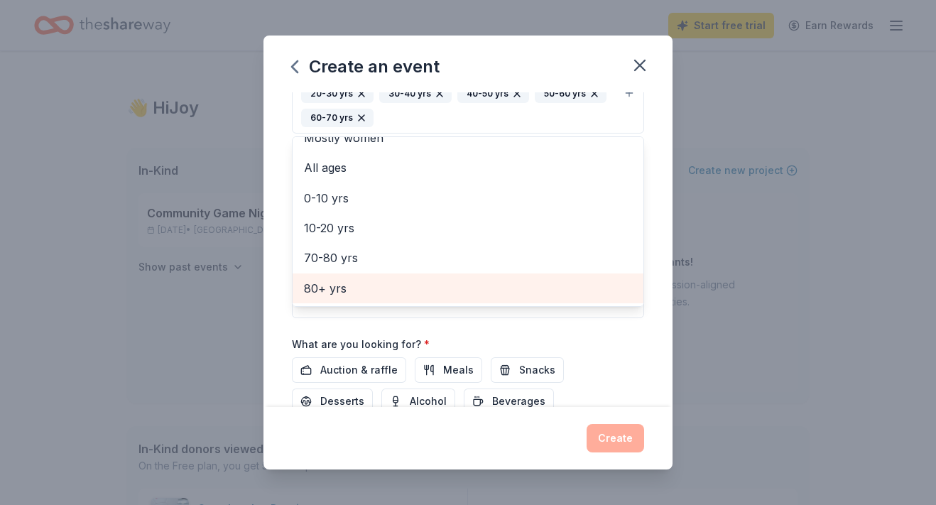
click at [359, 274] on div "80+ yrs" at bounding box center [468, 289] width 351 height 30
click at [362, 283] on span "70-80 yrs" at bounding box center [468, 288] width 328 height 18
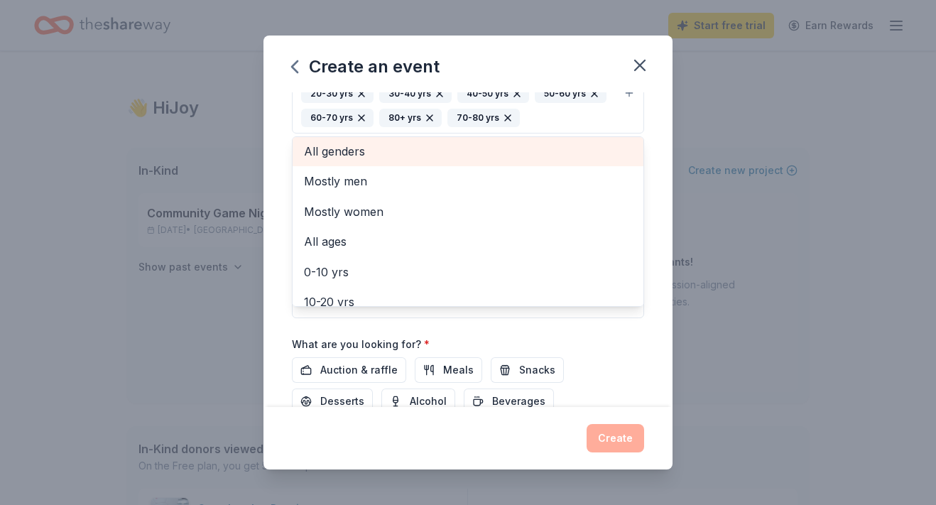
scroll to position [3, 0]
click at [369, 159] on span "All genders" at bounding box center [468, 152] width 328 height 18
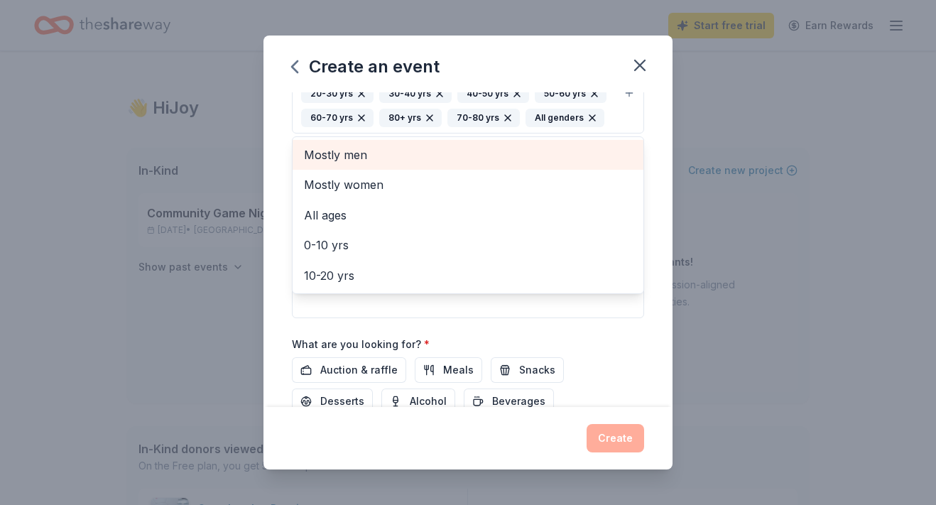
scroll to position [0, 0]
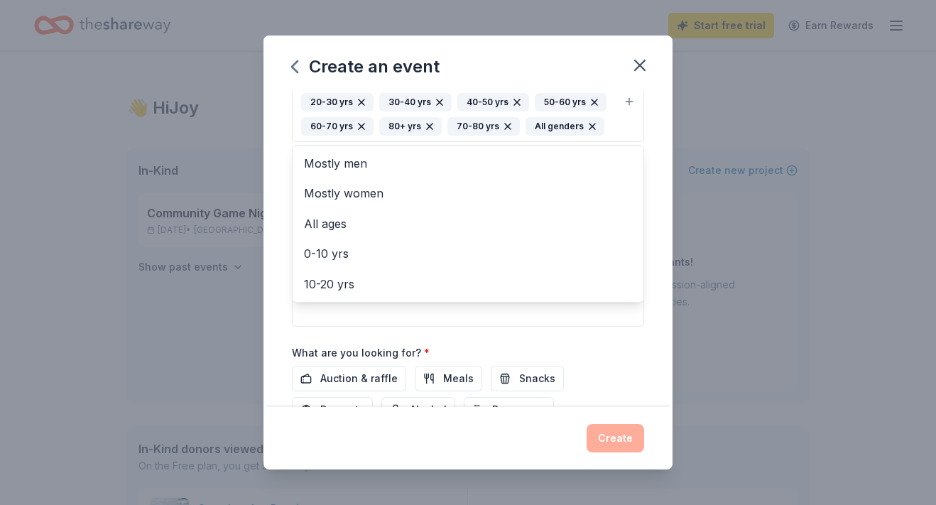
click at [283, 309] on div "Event name * Sweet Sixteen Founder 22 /100 Event website [URL][DOMAIN_NAME] Att…" at bounding box center [468, 249] width 409 height 315
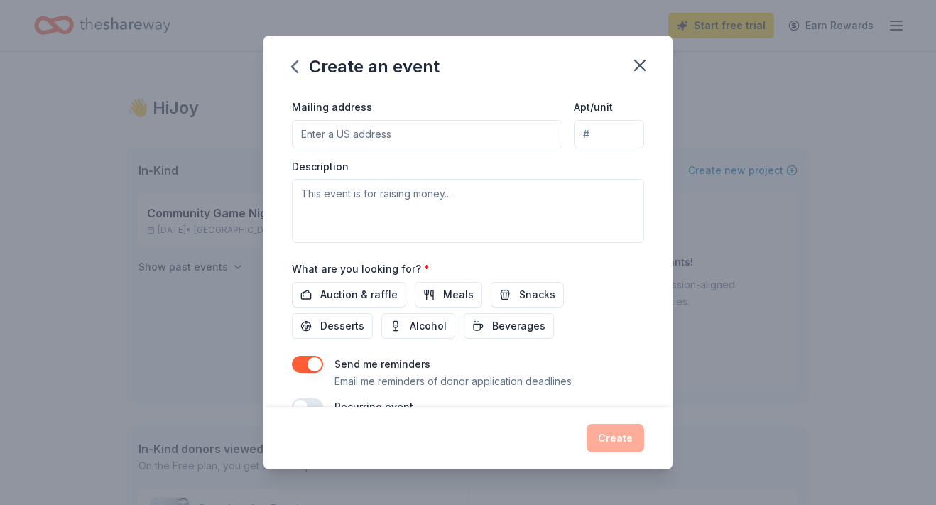
scroll to position [384, 0]
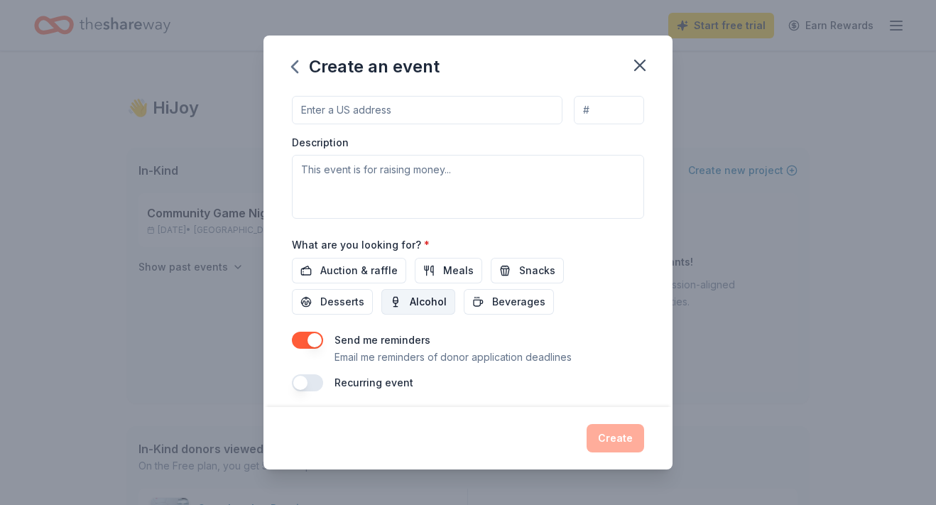
click at [410, 302] on span "Alcohol" at bounding box center [428, 301] width 37 height 17
click at [492, 304] on span "Beverages" at bounding box center [518, 301] width 53 height 17
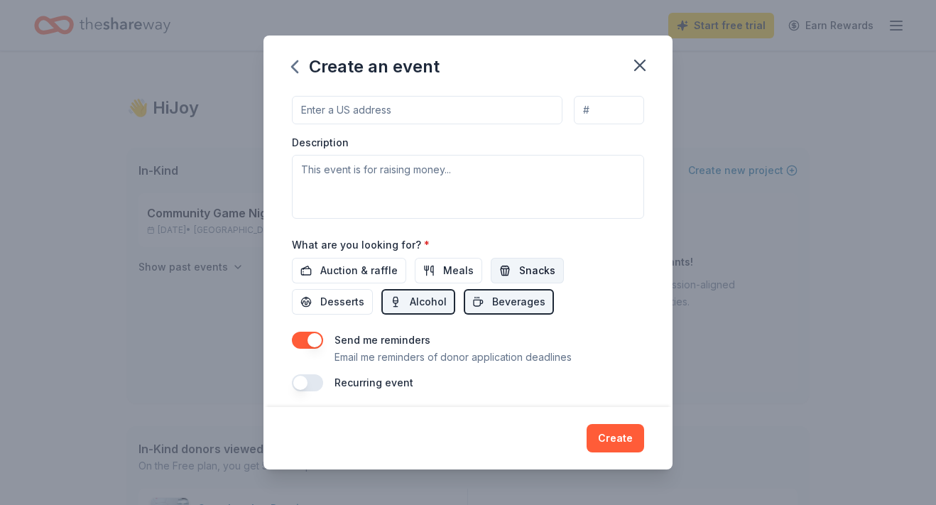
click at [519, 271] on span "Snacks" at bounding box center [537, 270] width 36 height 17
click at [373, 289] on button "Desserts" at bounding box center [332, 302] width 81 height 26
click at [452, 274] on span "Meals" at bounding box center [458, 270] width 31 height 17
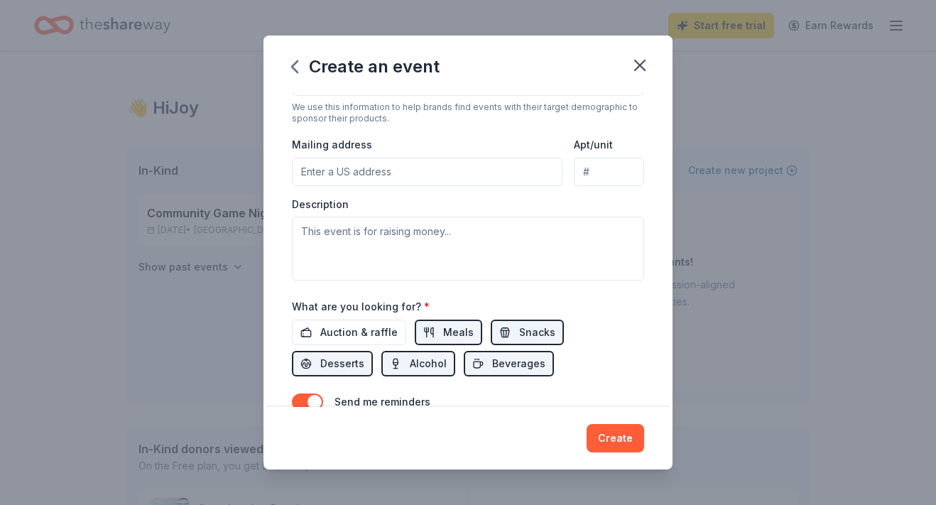
scroll to position [242, 0]
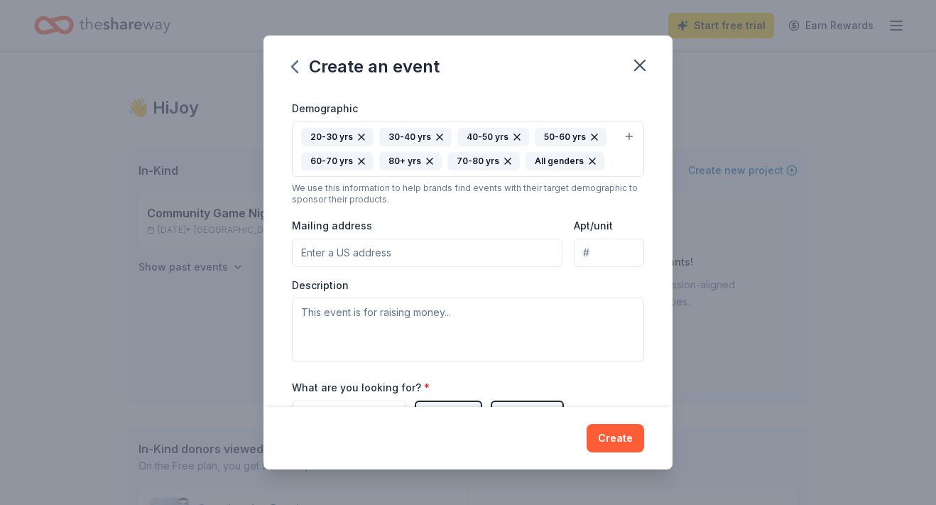
click at [440, 258] on input "Mailing address" at bounding box center [427, 253] width 271 height 28
type input "[STREET_ADDRESS][PERSON_NAME]"
click at [589, 257] on input "Apt/unit" at bounding box center [609, 253] width 70 height 28
type input "309"
click at [545, 278] on div "Description" at bounding box center [468, 320] width 352 height 84
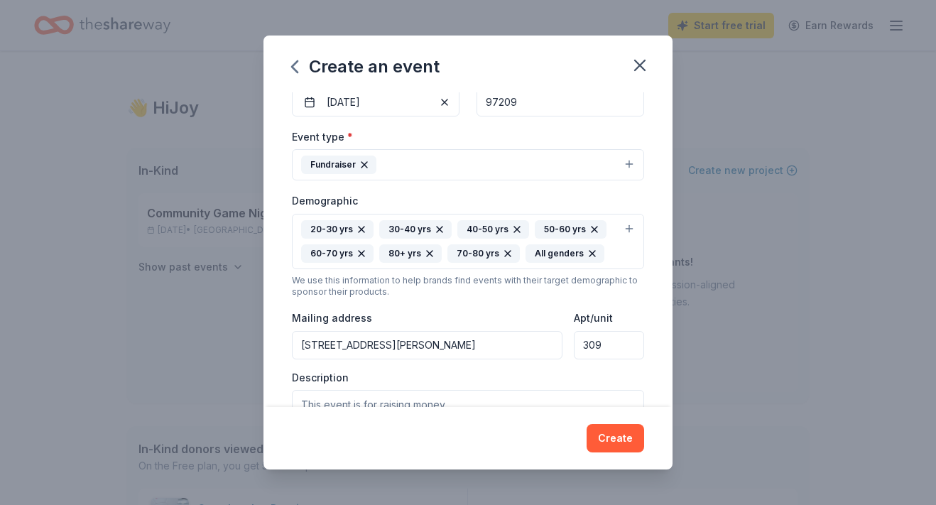
scroll to position [391, 0]
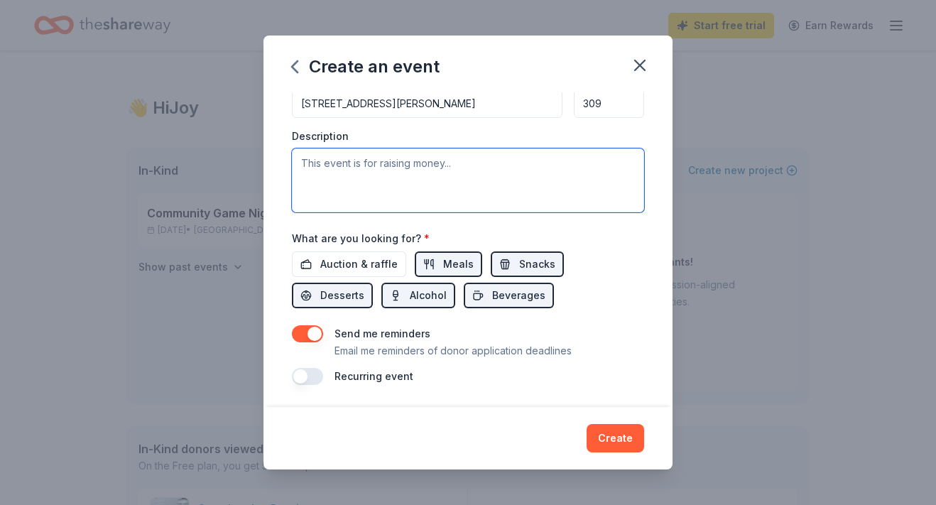
click at [329, 168] on textarea at bounding box center [468, 180] width 352 height 64
paste textarea "🎉 Imagine Black Futures Turns 16! 🎉 Join us for a Sweet 16 Year-End Fundraiser …"
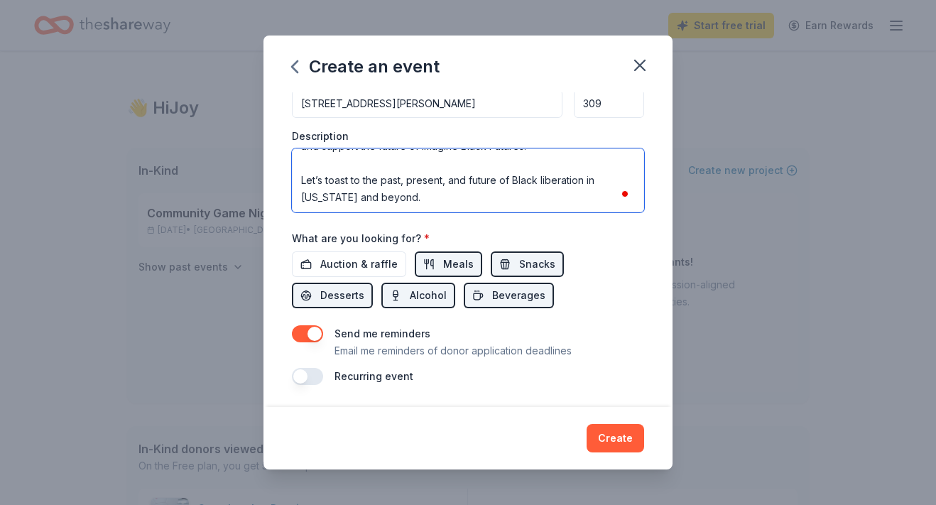
scroll to position [205, 0]
type textarea "🎉 Imagine Black Futures Turns 16! 🎉 Join us for a Sweet 16 Year-End Fundraiser …"
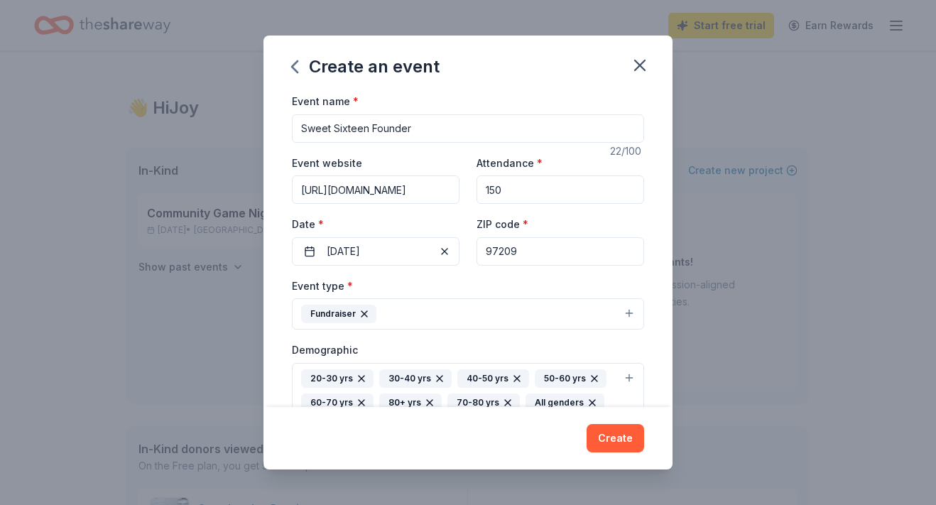
drag, startPoint x: 427, startPoint y: 126, endPoint x: 274, endPoint y: 81, distance: 160.0
click at [274, 81] on div "Create an event Event name * Sweet Sixteen Founder 22 /100 Event website [URL][…" at bounding box center [468, 253] width 409 height 434
paste input "16 Year-End Fundraiser:"
type input "Sweet 16 Year-End Fundraiser"
click at [621, 431] on button "Create" at bounding box center [616, 438] width 58 height 28
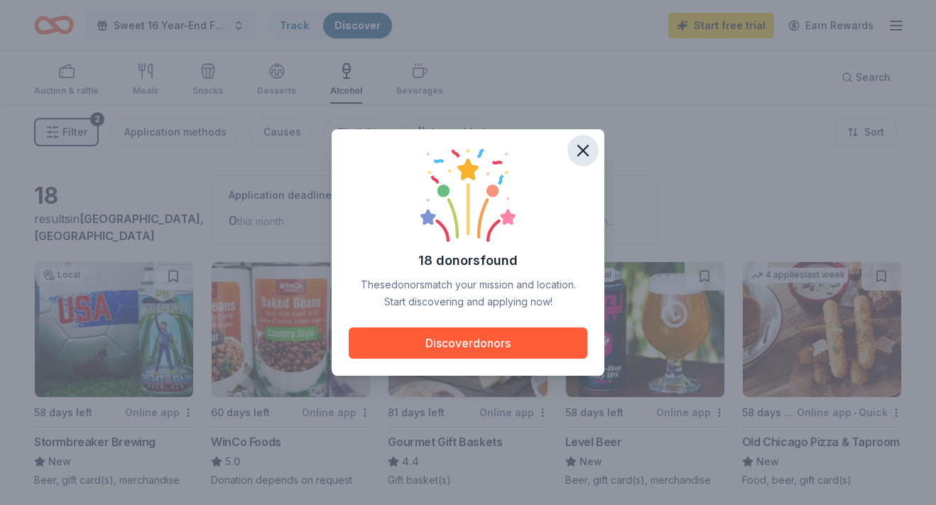
click at [583, 151] on icon "button" at bounding box center [583, 151] width 10 height 10
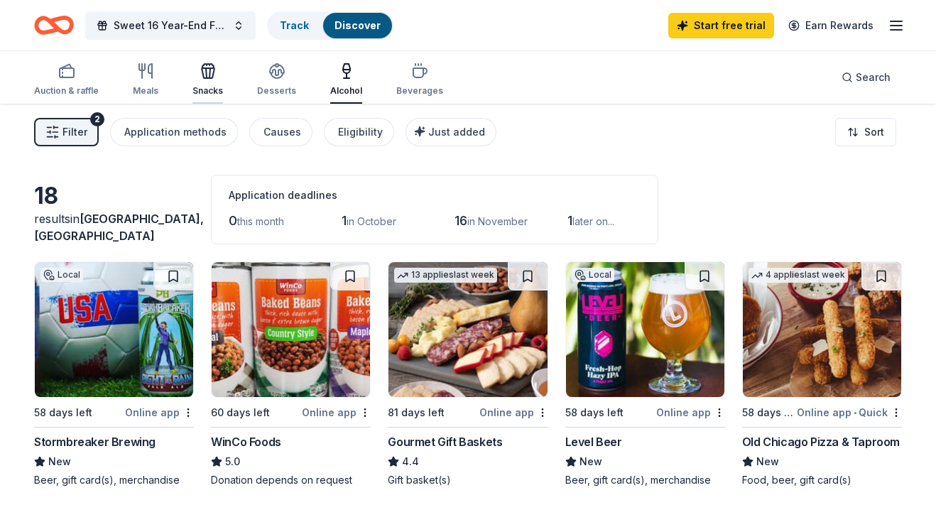
click at [194, 80] on div "Snacks" at bounding box center [208, 80] width 31 height 34
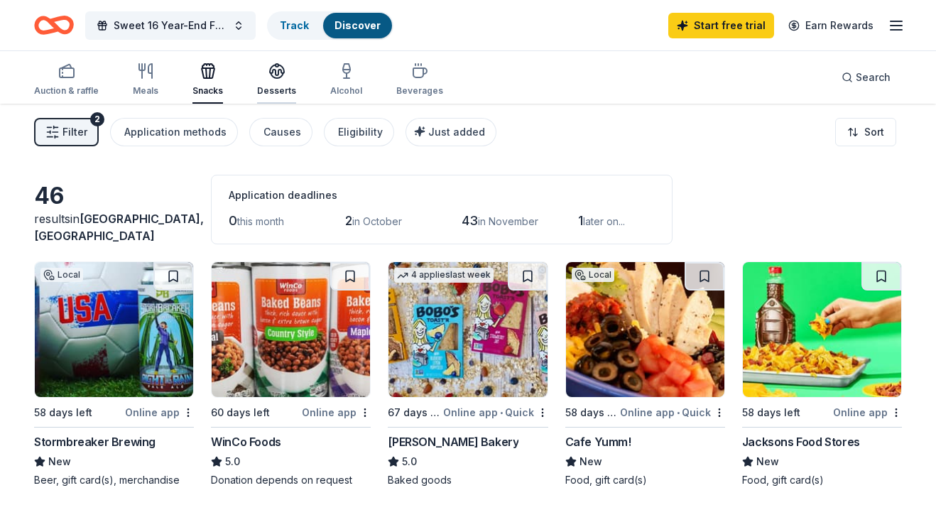
click at [257, 79] on div "button" at bounding box center [276, 71] width 39 height 17
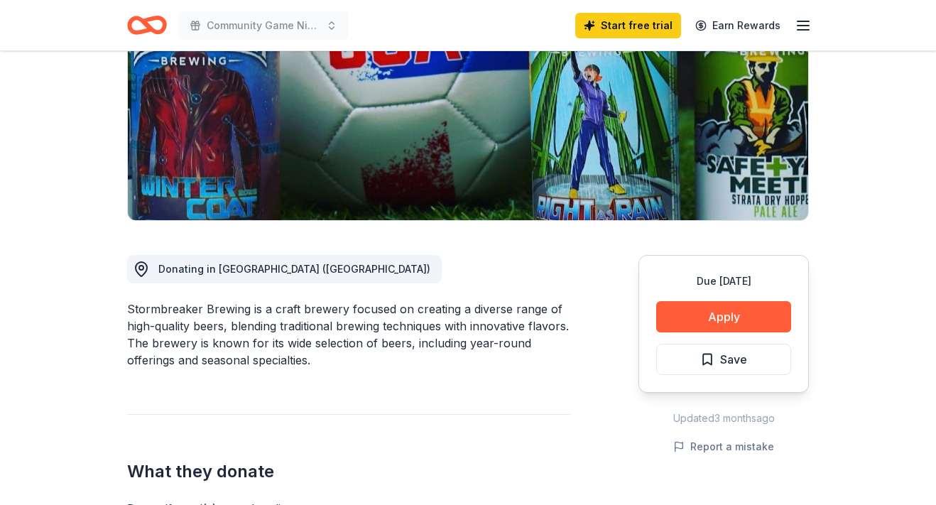
scroll to position [229, 0]
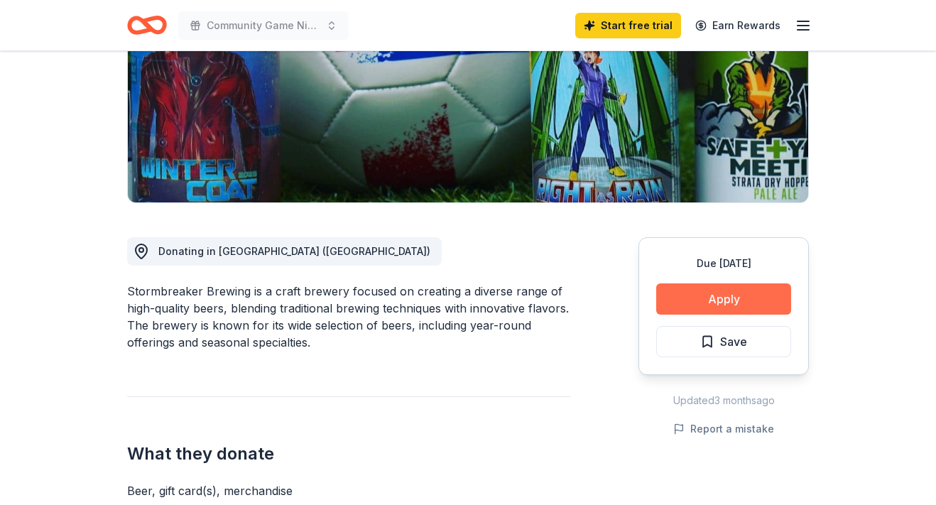
click at [715, 301] on button "Apply" at bounding box center [723, 298] width 135 height 31
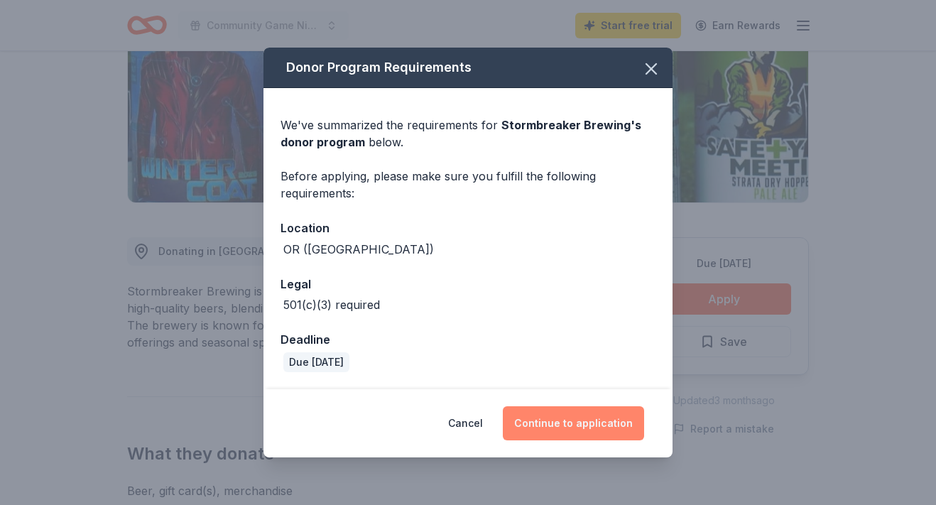
click at [551, 420] on button "Continue to application" at bounding box center [573, 423] width 141 height 34
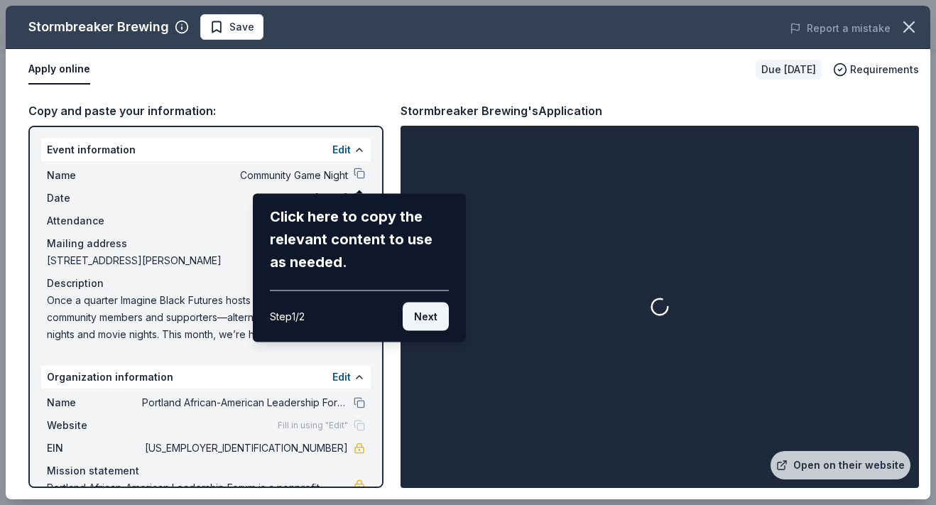
click at [426, 319] on button "Next" at bounding box center [426, 317] width 46 height 28
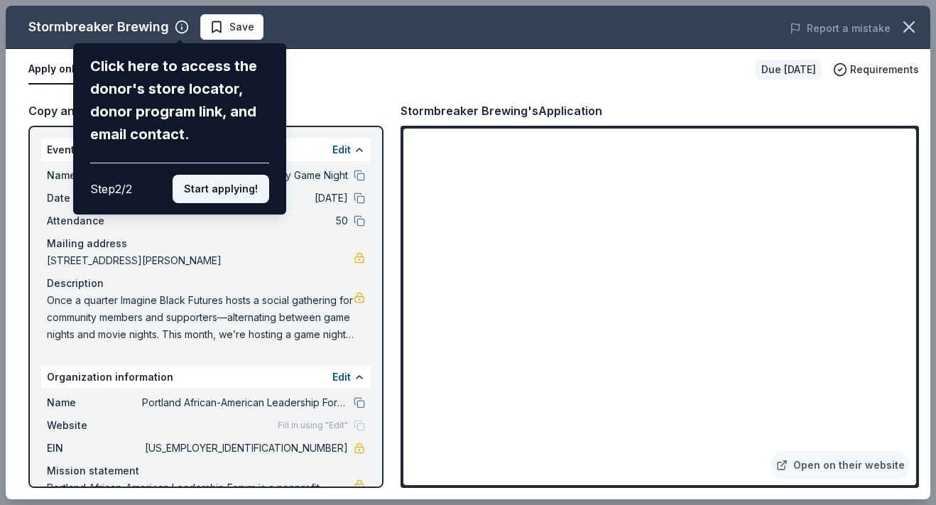
click at [238, 188] on button "Start applying!" at bounding box center [221, 189] width 97 height 28
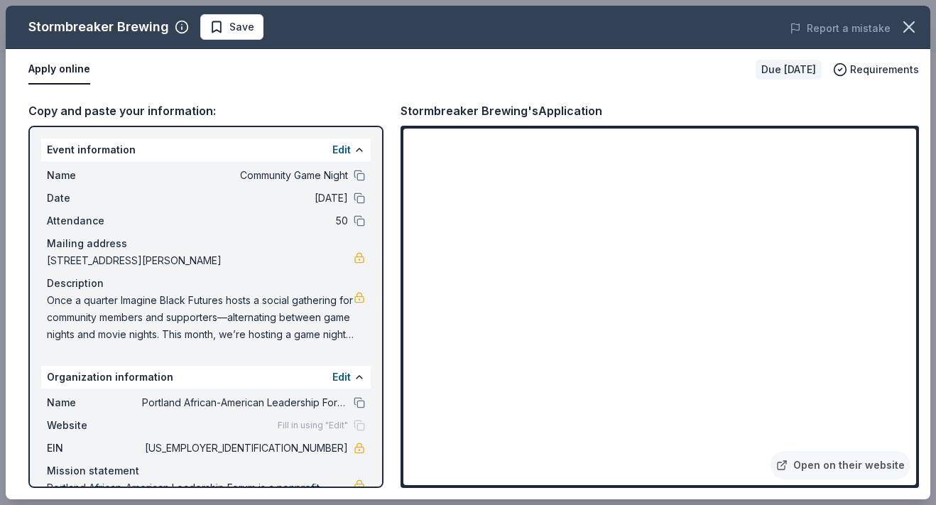
click at [553, 323] on div "Stormbreaker Brewing Save Report a mistake Apply online Due in 16 days Requirem…" at bounding box center [468, 253] width 925 height 494
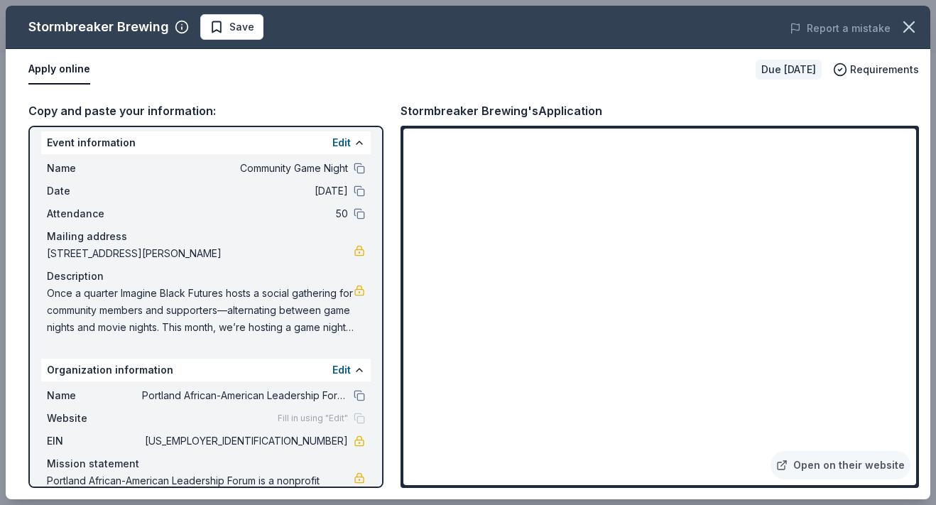
scroll to position [0, 0]
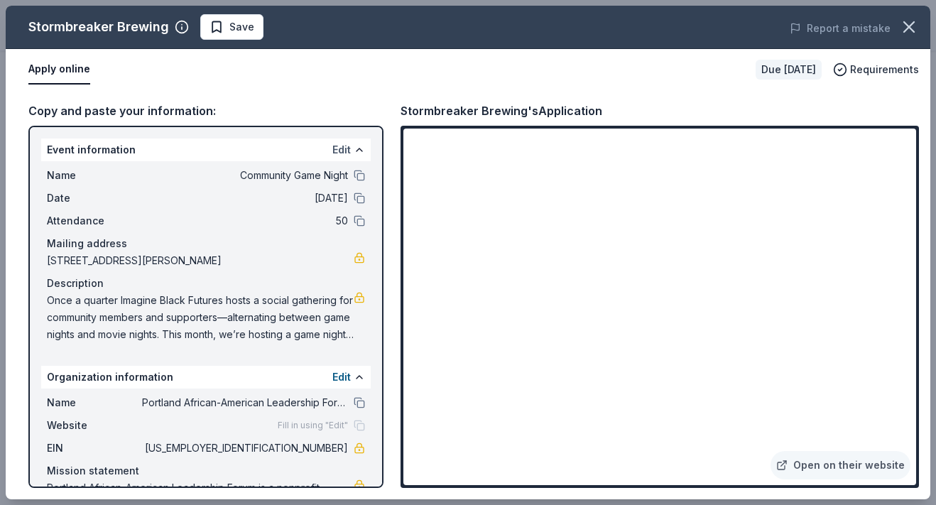
click at [339, 153] on button "Edit" at bounding box center [341, 149] width 18 height 17
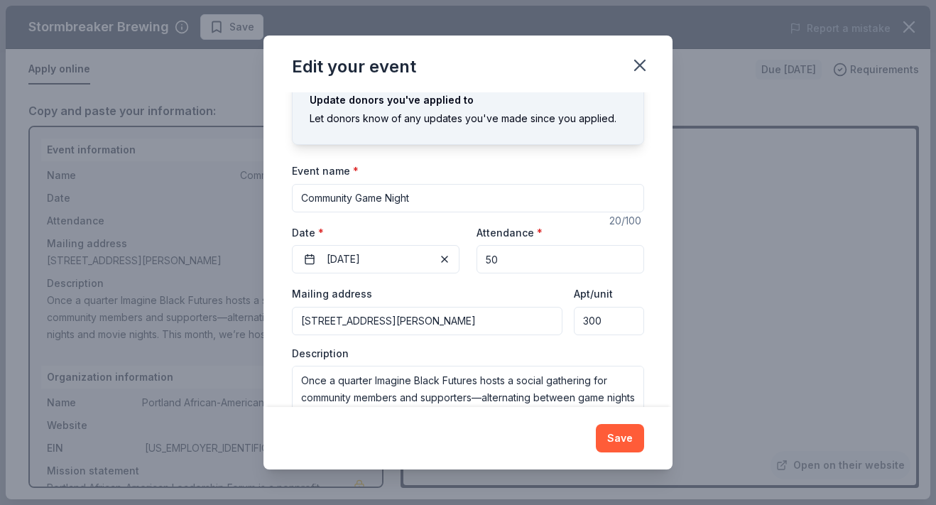
scroll to position [90, 0]
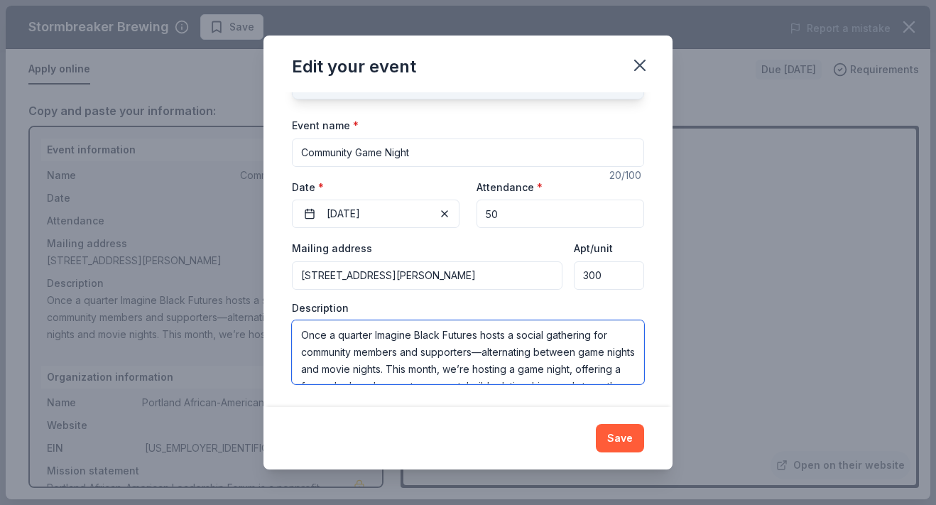
click at [480, 333] on textarea "Once a quarter Imagine Black Futures hosts a social gathering for community mem…" at bounding box center [468, 352] width 352 height 64
type textarea "Once a quarter Imagine Black Futures (hosts a social gathering for community me…"
